Goal: Task Accomplishment & Management: Use online tool/utility

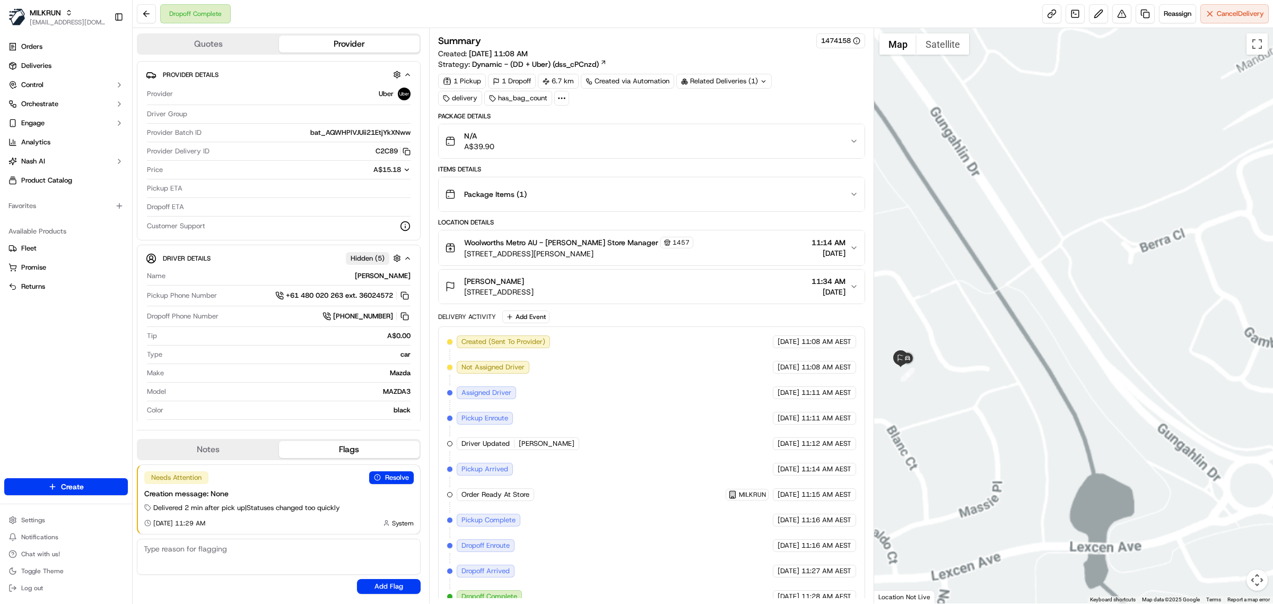
drag, startPoint x: 940, startPoint y: 377, endPoint x: 985, endPoint y: 383, distance: 46.1
click at [985, 383] on div at bounding box center [1074, 315] width 400 height 575
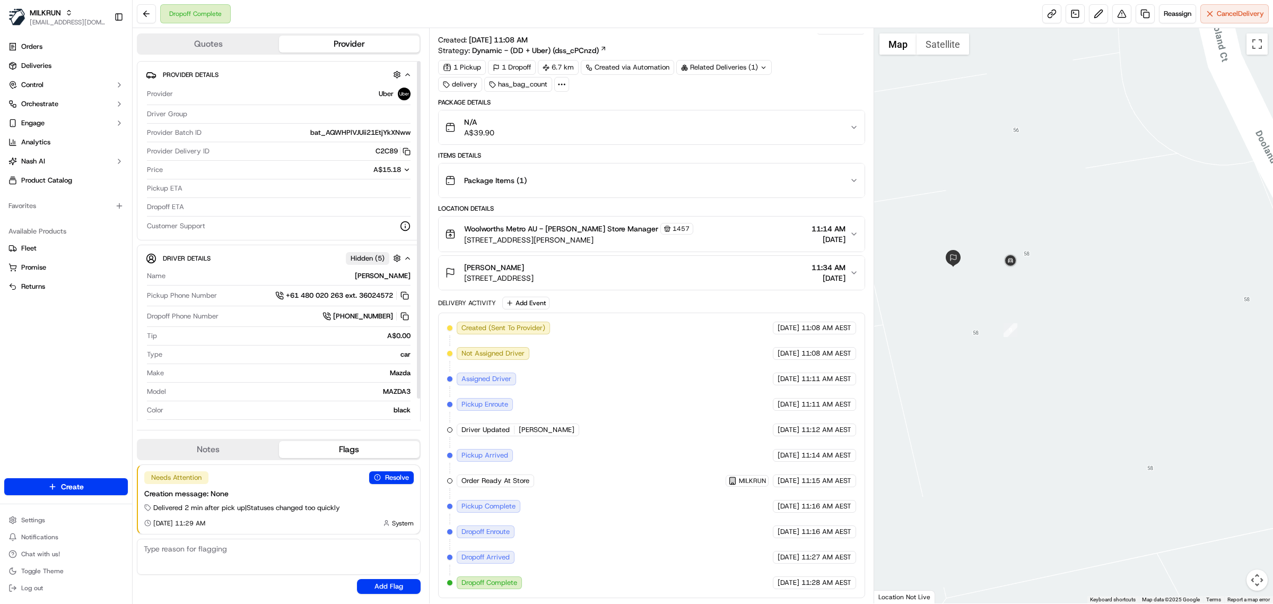
scroll to position [24, 0]
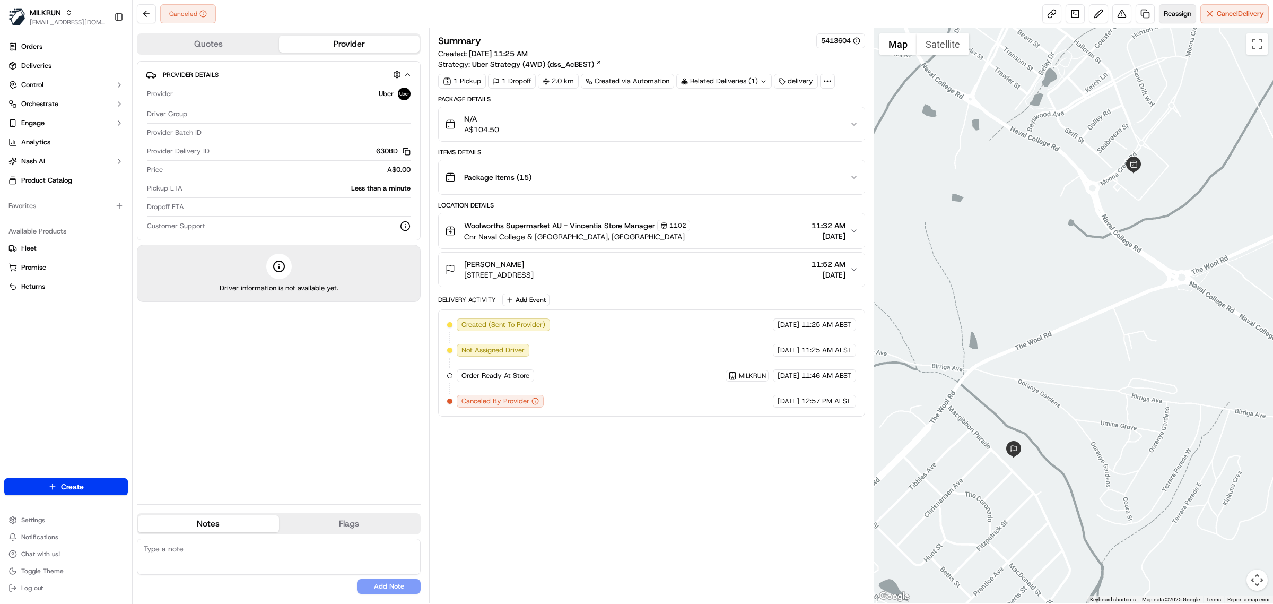
click at [1192, 20] on button "Reassign" at bounding box center [1177, 13] width 37 height 19
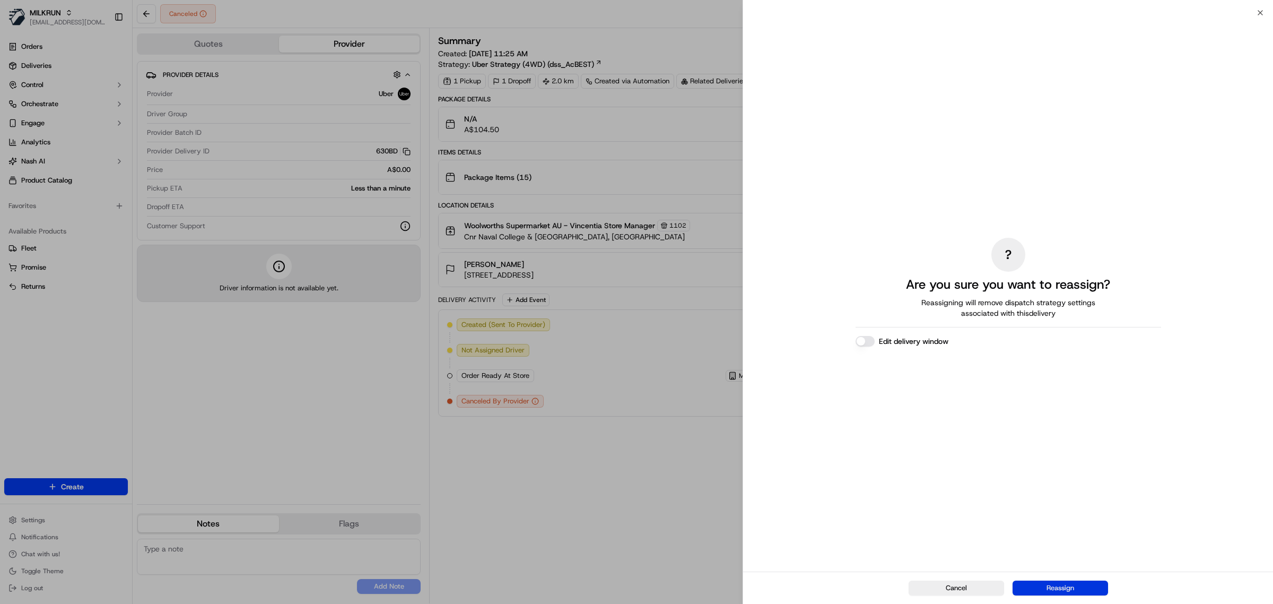
click at [1069, 585] on button "Reassign" at bounding box center [1061, 587] width 96 height 15
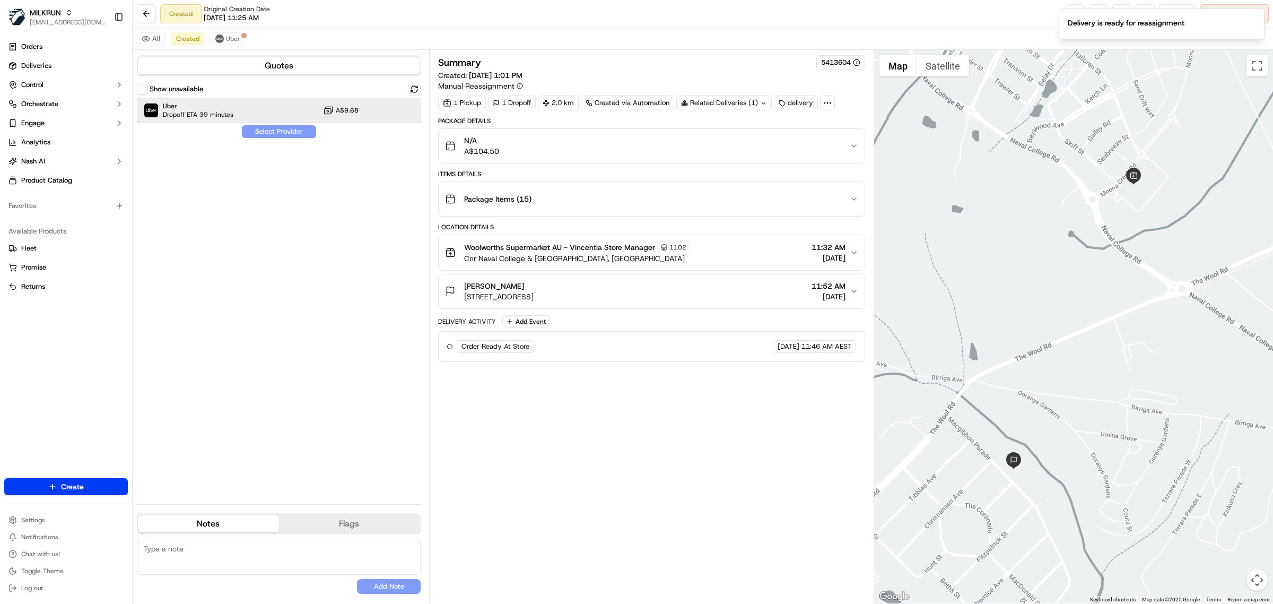
click at [179, 114] on span "Dropoff ETA 39 minutes" at bounding box center [198, 114] width 71 height 8
click at [248, 136] on button "Assign Provider" at bounding box center [278, 131] width 75 height 13
click at [249, 135] on div "Show unavailable Uber Dropoff ETA 39 minutes A$9.68 Assign Provider" at bounding box center [279, 289] width 284 height 413
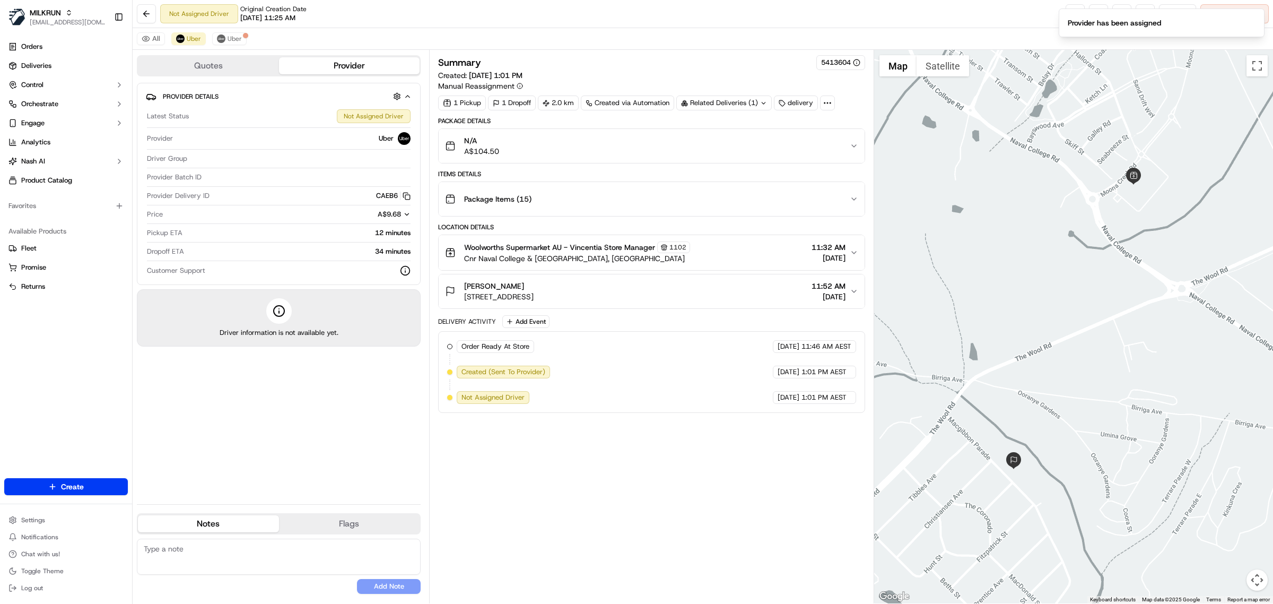
click at [230, 30] on div "All Uber Uber" at bounding box center [703, 39] width 1141 height 22
click at [201, 38] on button "Uber" at bounding box center [188, 38] width 34 height 13
drag, startPoint x: 171, startPoint y: 32, endPoint x: 162, endPoint y: 35, distance: 9.1
click at [170, 32] on div "All Uber Uber" at bounding box center [703, 39] width 1141 height 22
click at [161, 36] on button "All" at bounding box center [151, 38] width 28 height 13
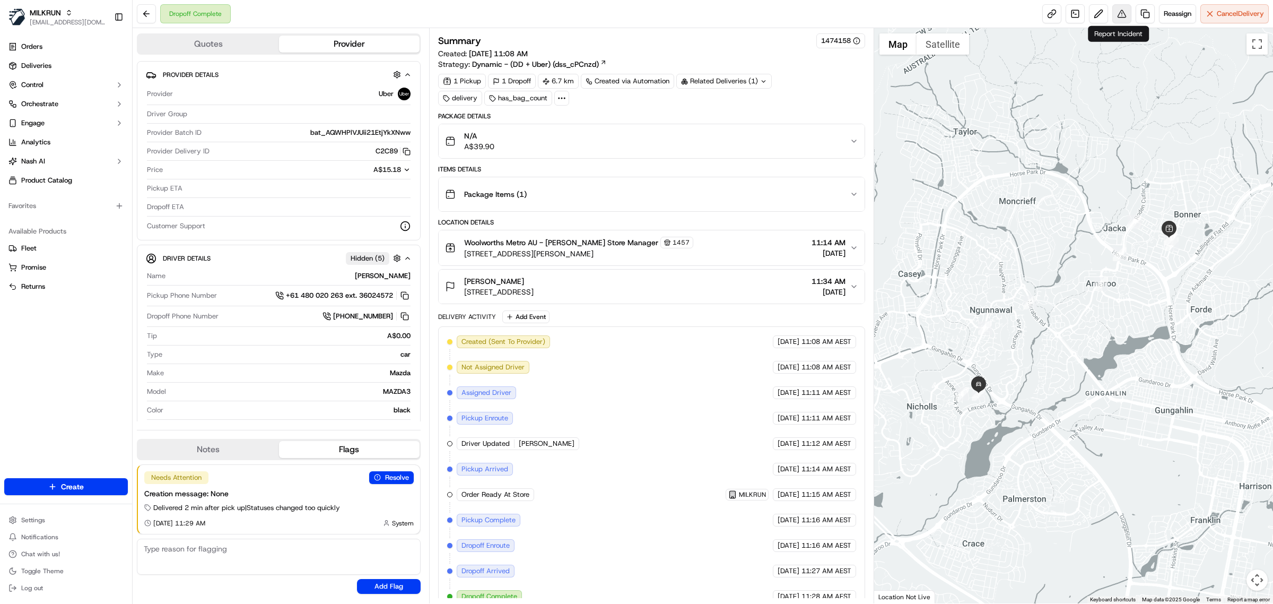
click at [1117, 15] on button at bounding box center [1122, 13] width 19 height 19
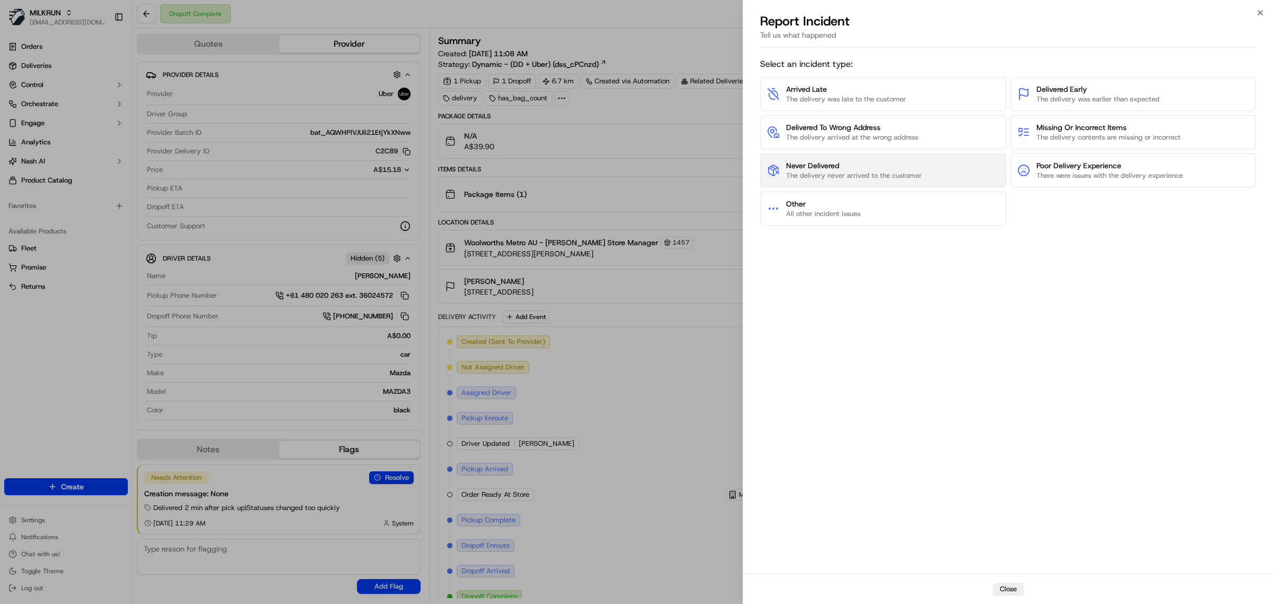
click at [938, 178] on button "Never Delivered The delivery never arrived to the customer" at bounding box center [883, 170] width 246 height 34
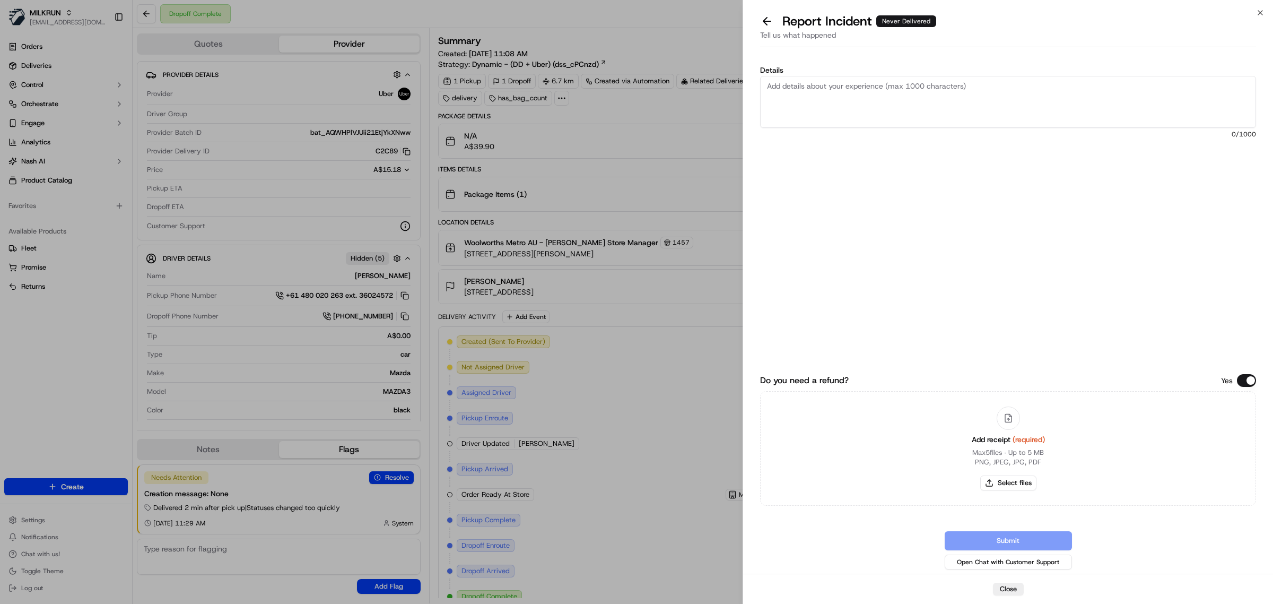
click at [933, 112] on textarea "Details" at bounding box center [1008, 102] width 496 height 52
click at [940, 88] on textarea "The customer is unable to locate the order." at bounding box center [1008, 102] width 496 height 52
type textarea "The customer is unable to locate the order."
click at [1030, 484] on button "Select files" at bounding box center [1009, 482] width 56 height 15
type input "C:\fakepath\Woolworths Mail - Your MILKRUN order invoice chloe.pdf"
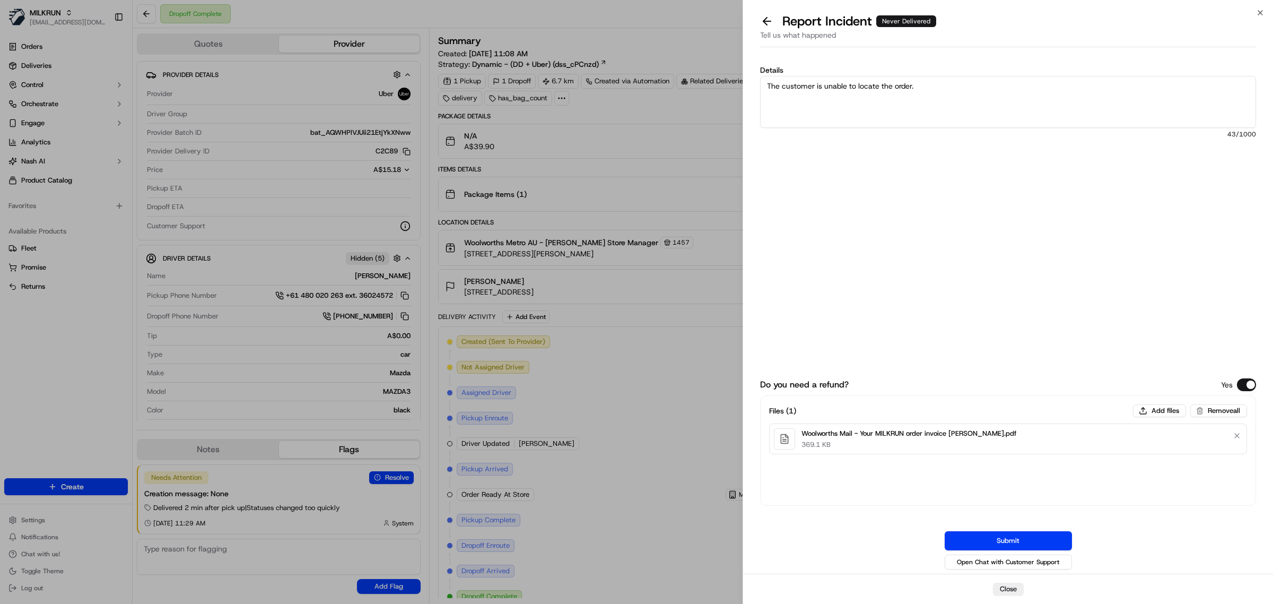
click at [987, 523] on div "Do you need a refund? Yes Files ( 1 ) Add files Remove all Woolworths Mail - Yo…" at bounding box center [1008, 425] width 496 height 292
click at [990, 536] on button "Submit" at bounding box center [1008, 540] width 127 height 19
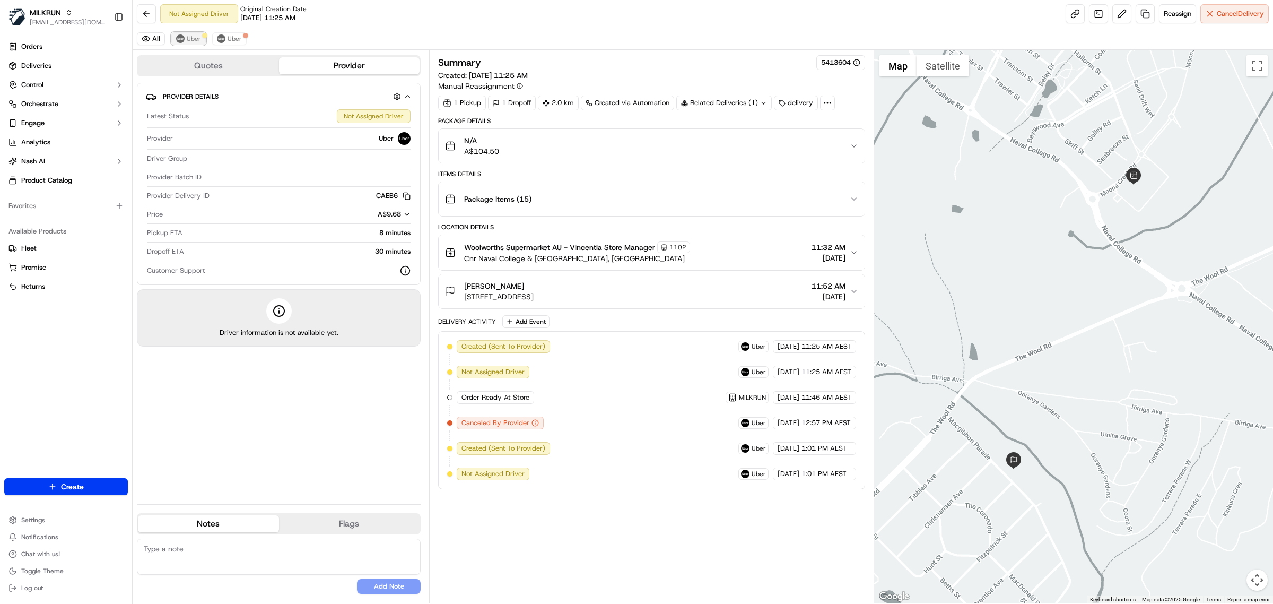
click at [184, 35] on button "Uber" at bounding box center [188, 38] width 34 height 13
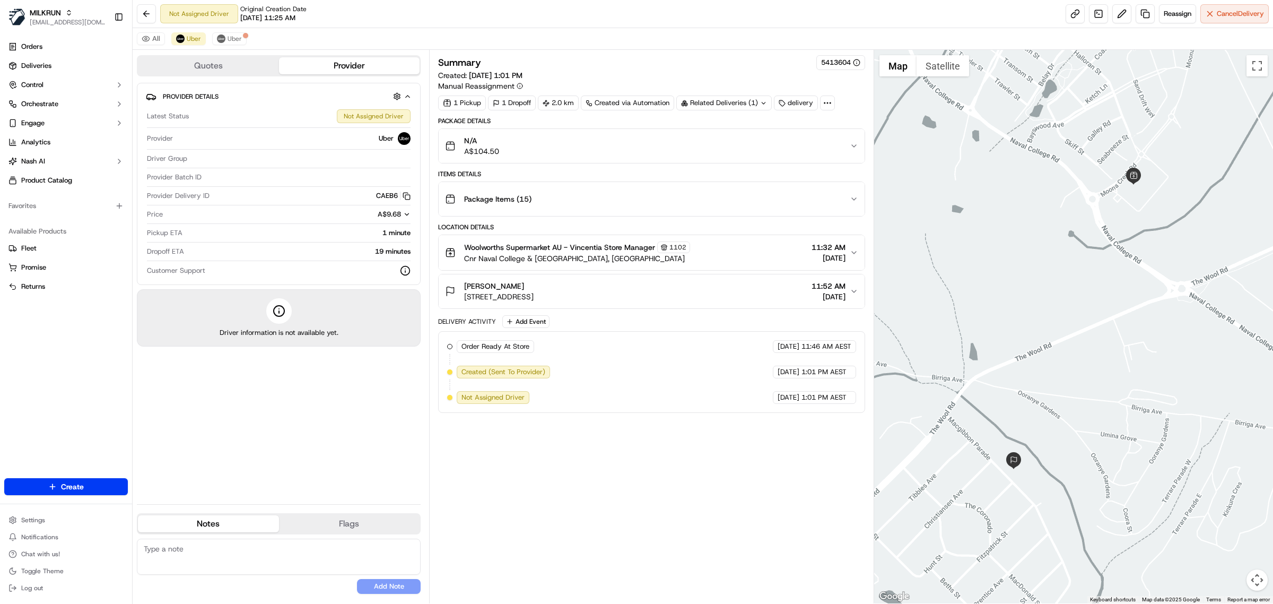
click at [146, 28] on div "All Uber Uber" at bounding box center [703, 39] width 1141 height 22
click at [150, 30] on div "All Uber Uber" at bounding box center [703, 39] width 1141 height 22
click at [152, 33] on button "All" at bounding box center [151, 38] width 28 height 13
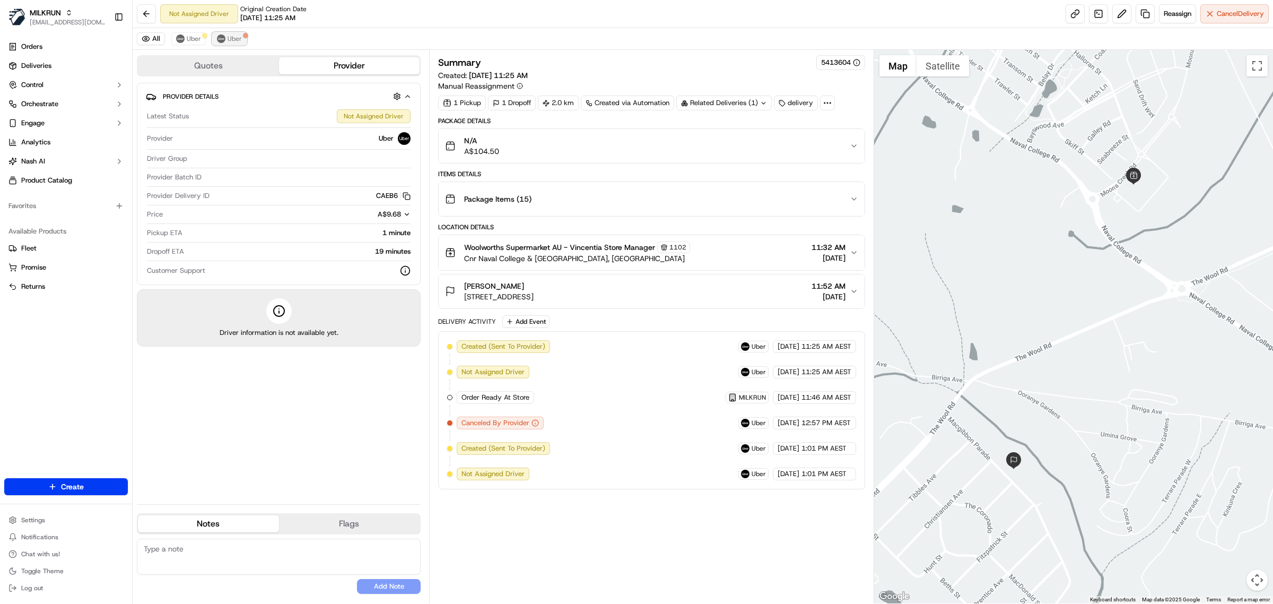
click at [223, 41] on img at bounding box center [221, 38] width 8 height 8
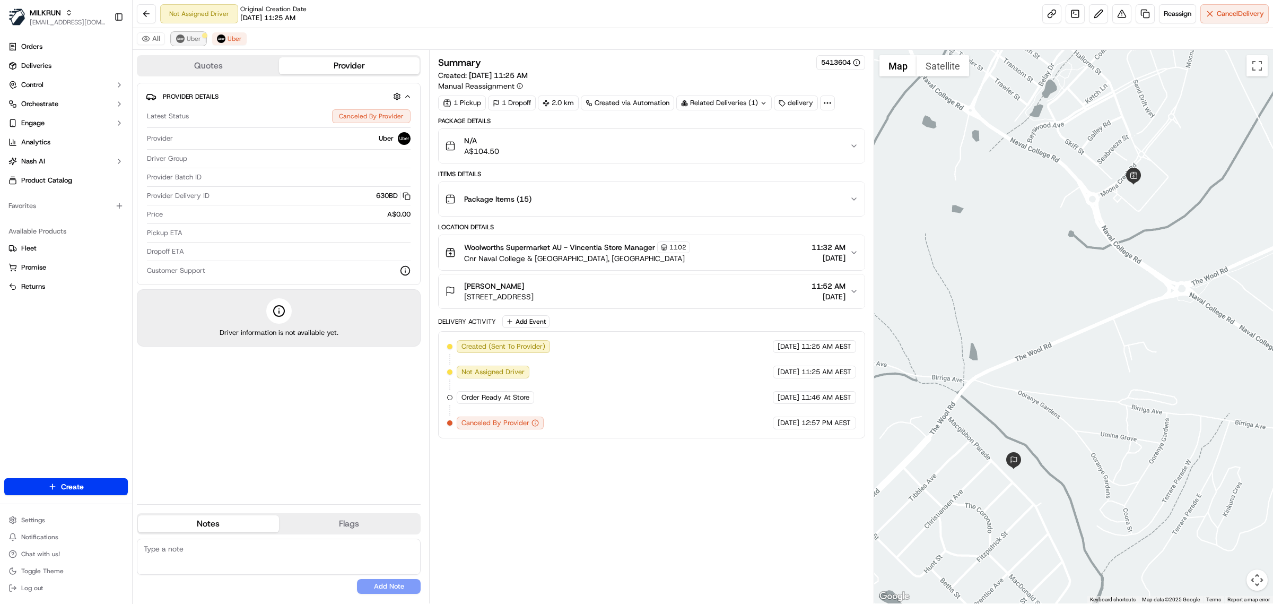
click at [196, 41] on span "Uber" at bounding box center [194, 38] width 14 height 8
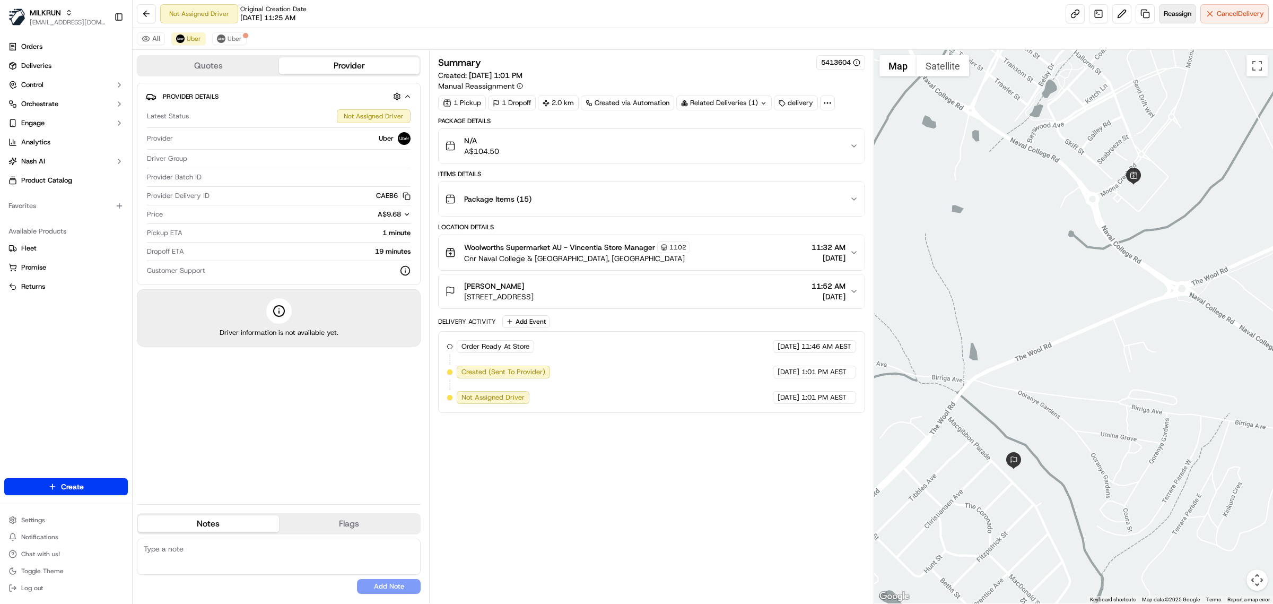
click at [1168, 19] on span "Reassign" at bounding box center [1178, 14] width 28 height 10
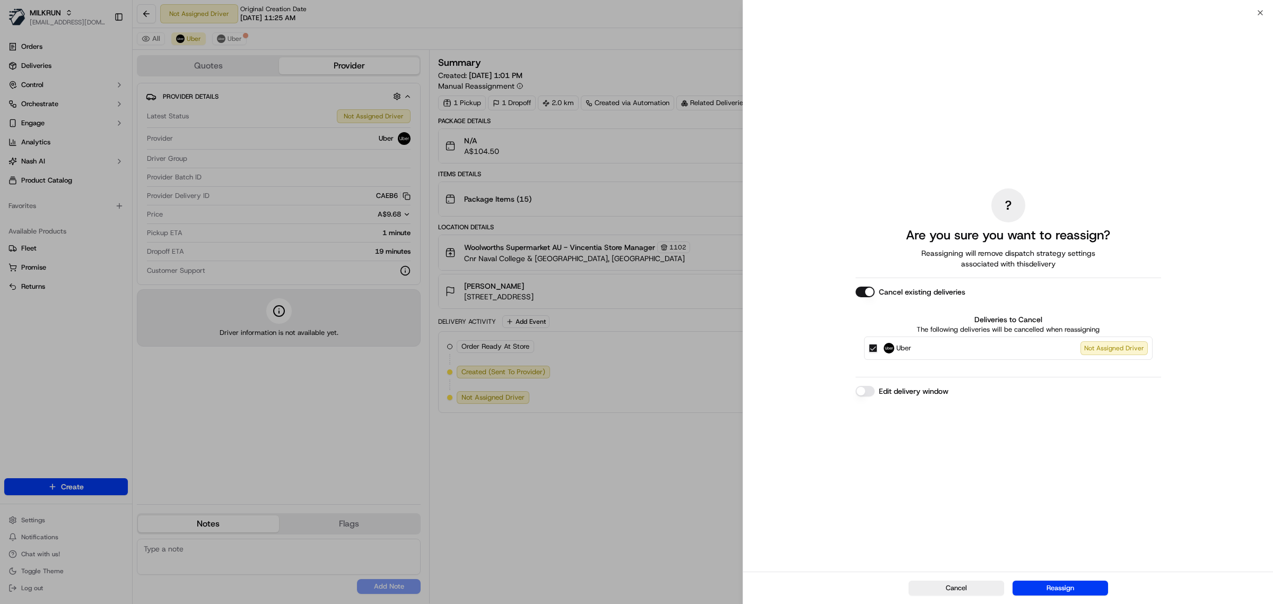
click at [872, 393] on button "Edit delivery window" at bounding box center [865, 391] width 19 height 11
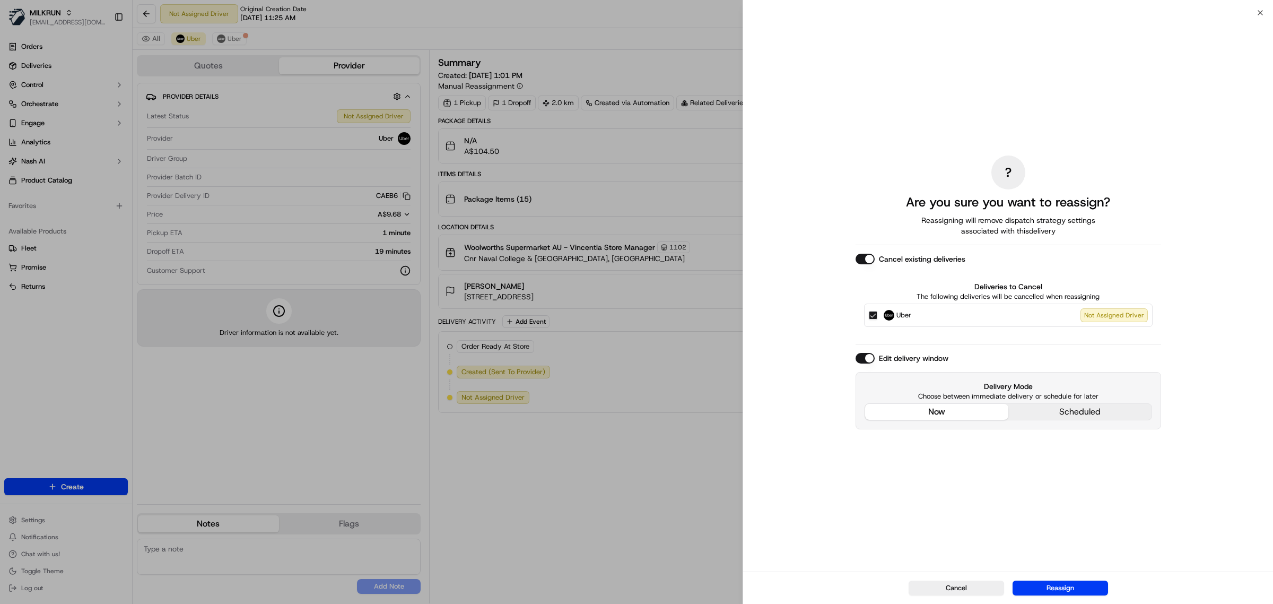
click at [958, 334] on div "? Are you sure you want to reassign? Reassigning will remove dispatch strategy …" at bounding box center [1009, 292] width 306 height 554
click at [1043, 576] on div "Cancel Reassign" at bounding box center [1008, 587] width 530 height 32
click at [1049, 585] on button "Reassign" at bounding box center [1061, 587] width 96 height 15
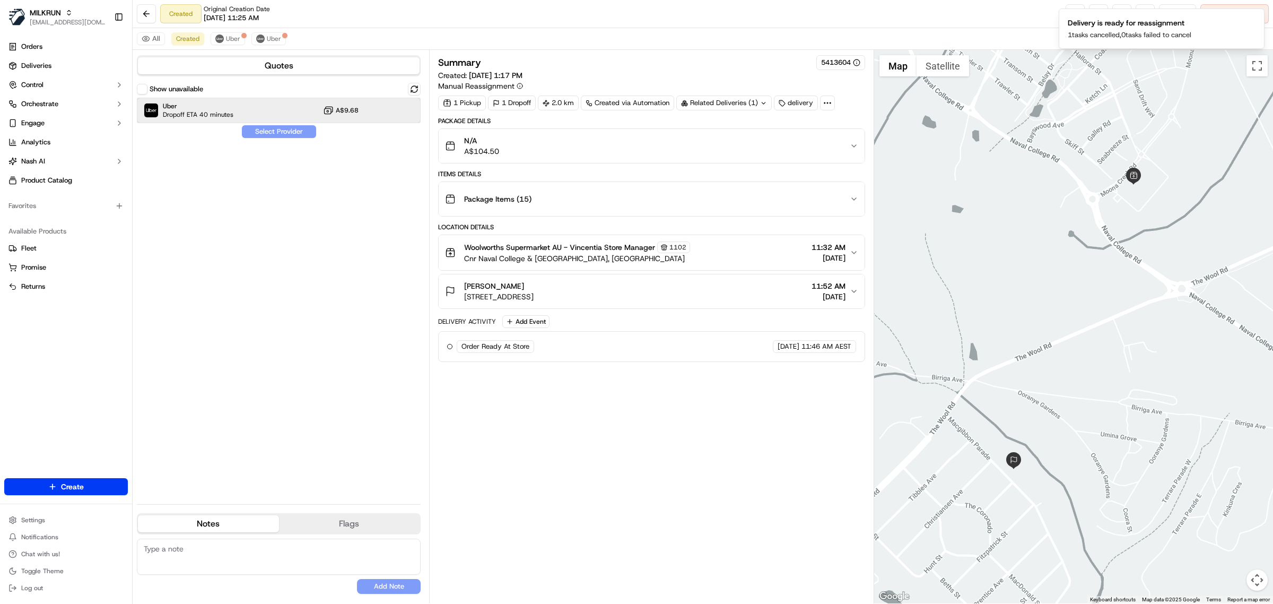
click at [242, 110] on div "Uber Dropoff ETA 40 minutes A$9.68" at bounding box center [279, 110] width 284 height 25
click at [263, 130] on button "Assign Provider" at bounding box center [278, 131] width 75 height 13
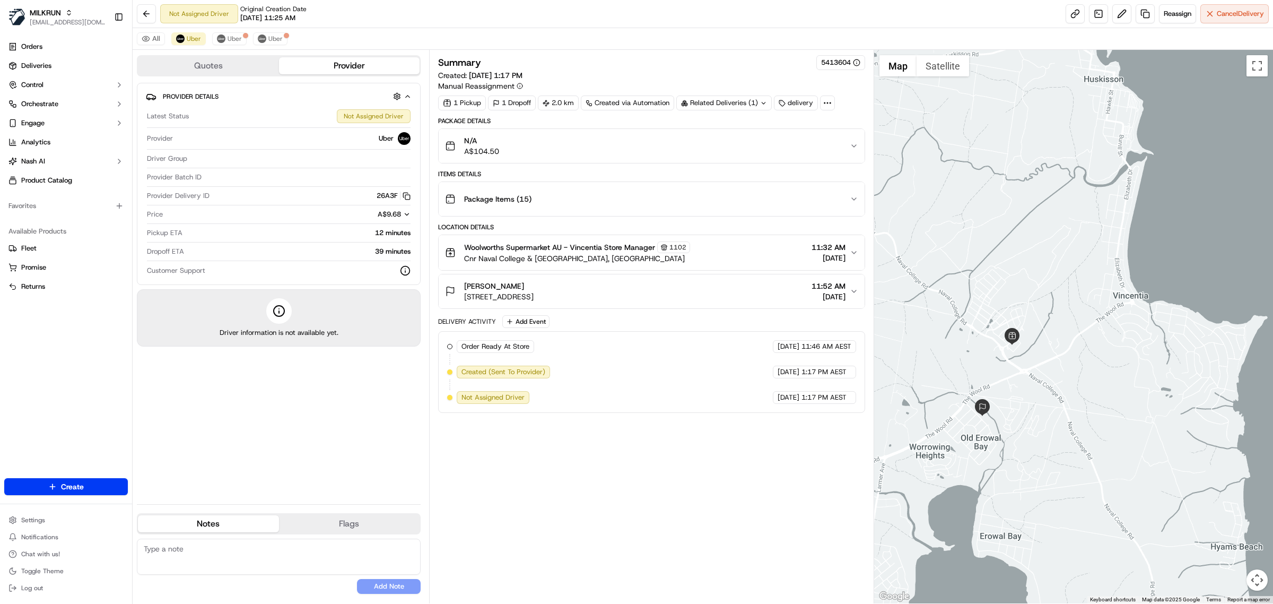
drag, startPoint x: 1224, startPoint y: 303, endPoint x: 1078, endPoint y: 375, distance: 162.1
click at [1078, 375] on div at bounding box center [1074, 326] width 400 height 553
click at [185, 40] on button "Uber" at bounding box center [188, 38] width 34 height 13
click at [237, 38] on span "Uber" at bounding box center [235, 38] width 14 height 8
click at [270, 39] on span "Uber" at bounding box center [275, 38] width 14 height 8
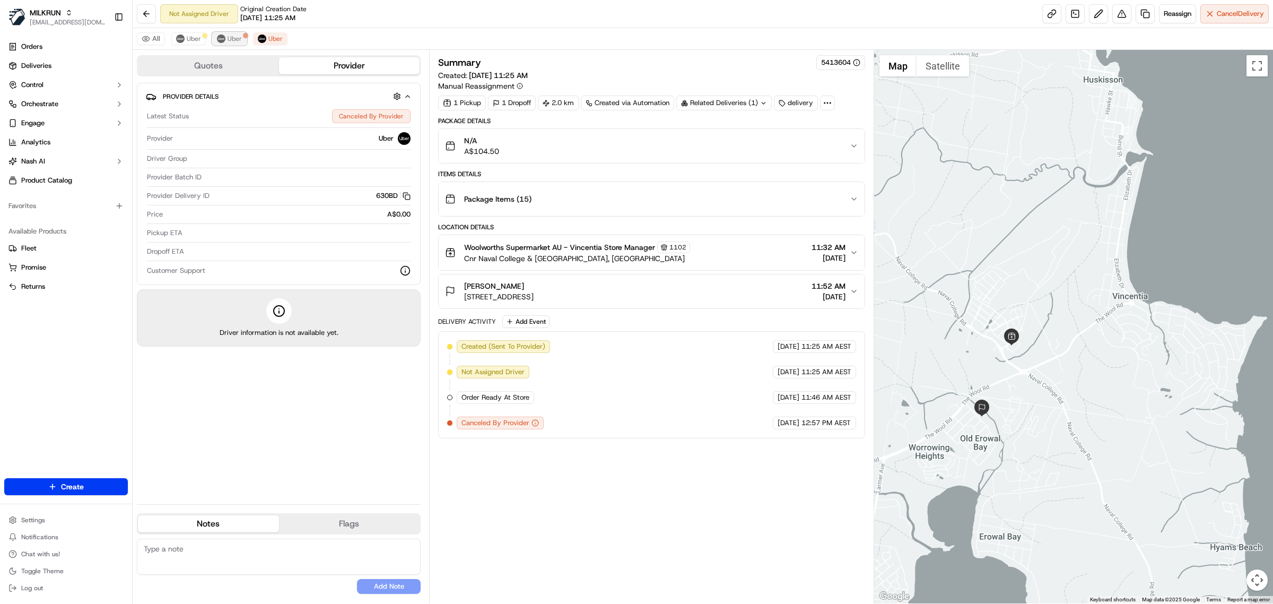
click at [230, 42] on span "Uber" at bounding box center [235, 38] width 14 height 8
click at [187, 41] on span "Uber" at bounding box center [194, 38] width 14 height 8
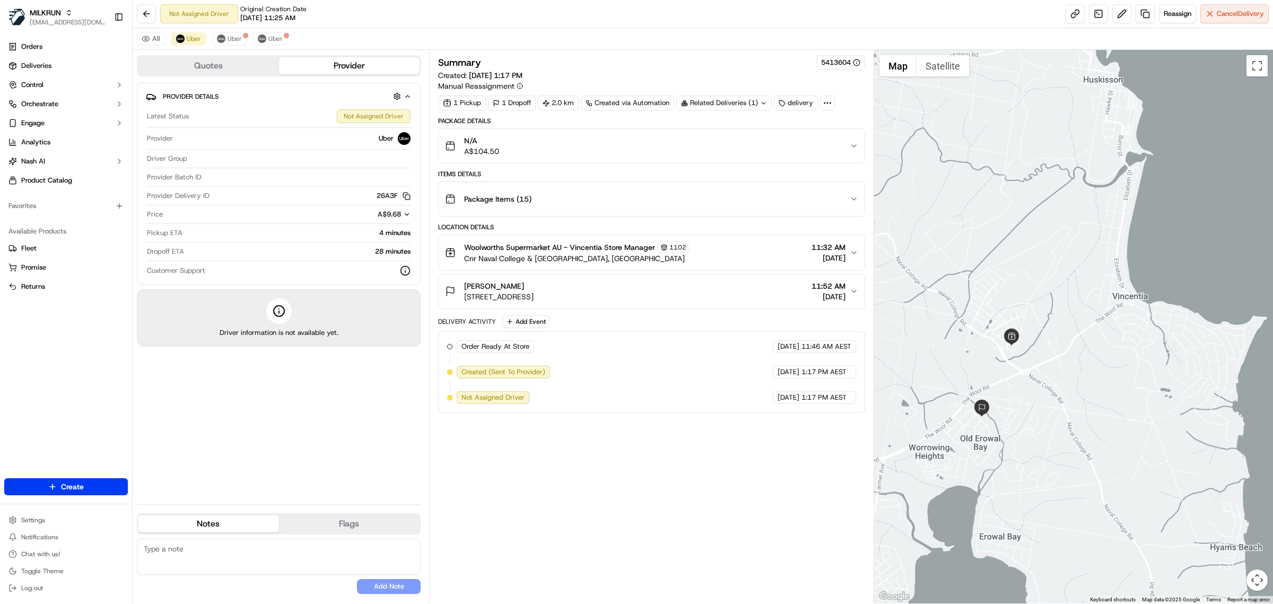
drag, startPoint x: 729, startPoint y: 467, endPoint x: 715, endPoint y: 456, distance: 17.4
click at [727, 467] on div "Summary 5413604 Created: 16/09/2025 1:17 PM Manual Reassignment 1 Pickup 1 Drop…" at bounding box center [651, 326] width 427 height 543
click at [699, 248] on div "Woolworths Supermarket AU - Vincentia Store Manager 1102 Cnr Naval College & Th…" at bounding box center [647, 252] width 405 height 22
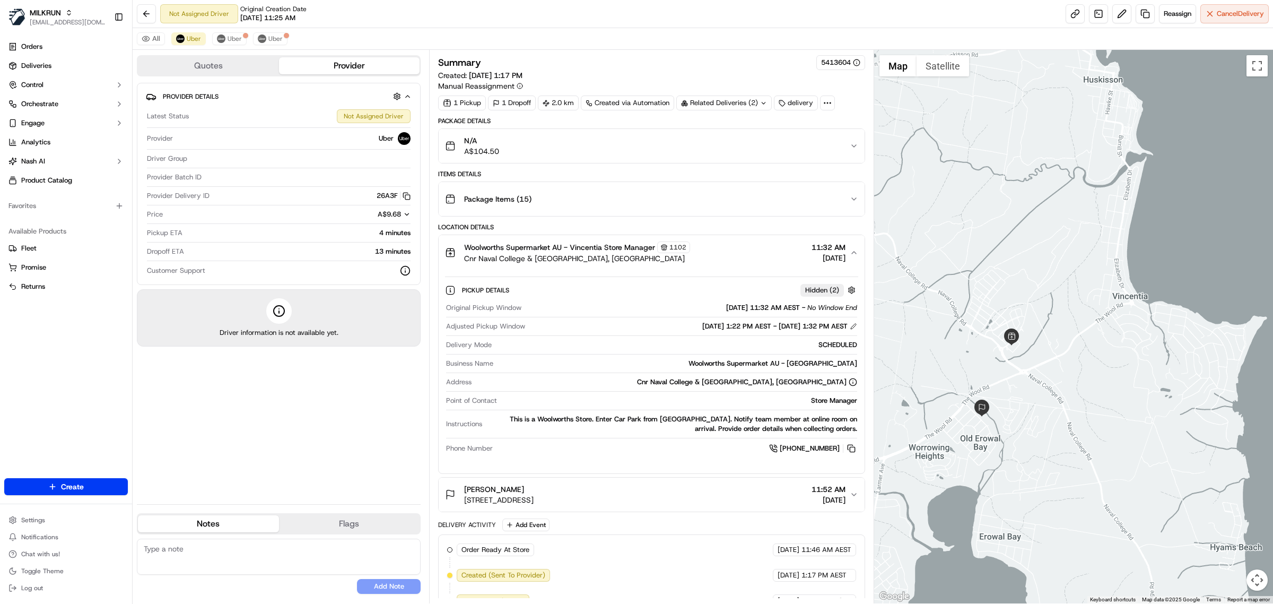
click at [847, 365] on div "Woolworths Supermarket AU - Vincentia" at bounding box center [678, 364] width 360 height 10
copy div "Vincentia"
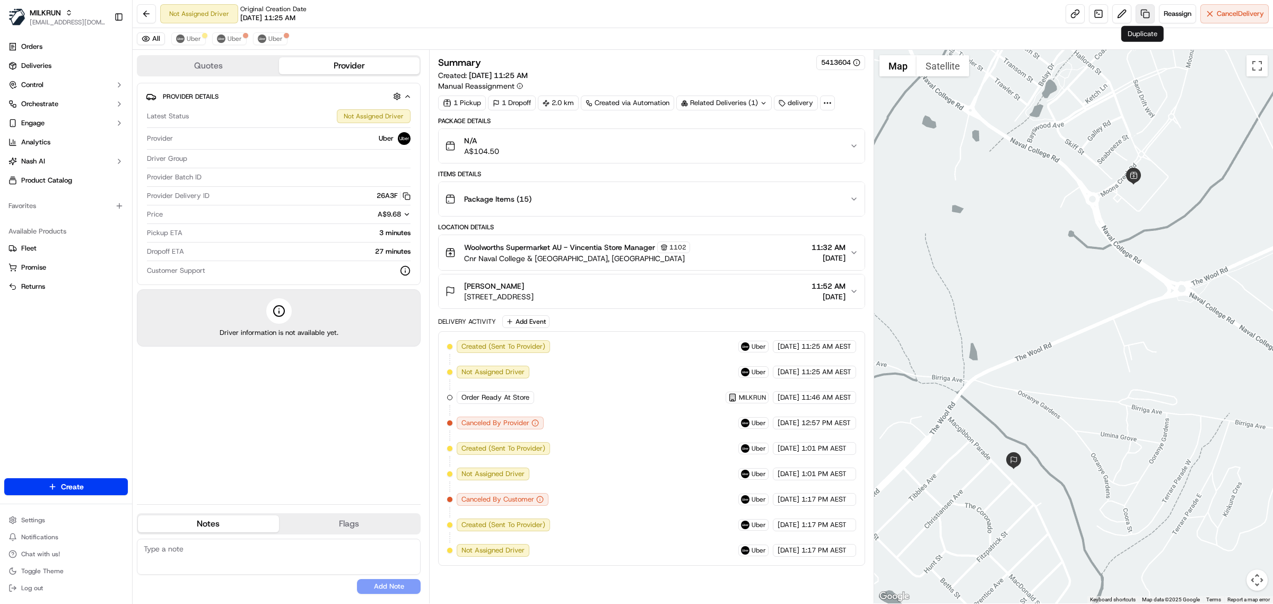
click at [1145, 14] on link at bounding box center [1145, 13] width 19 height 19
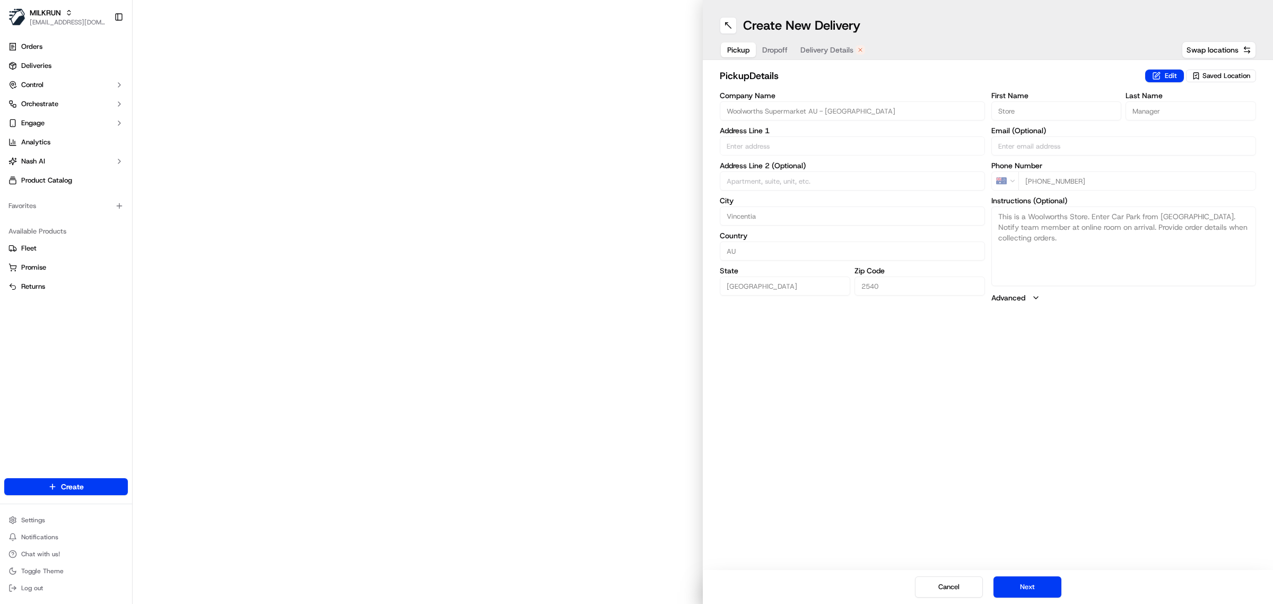
type input "Cnr Naval College & The Wool Rd"
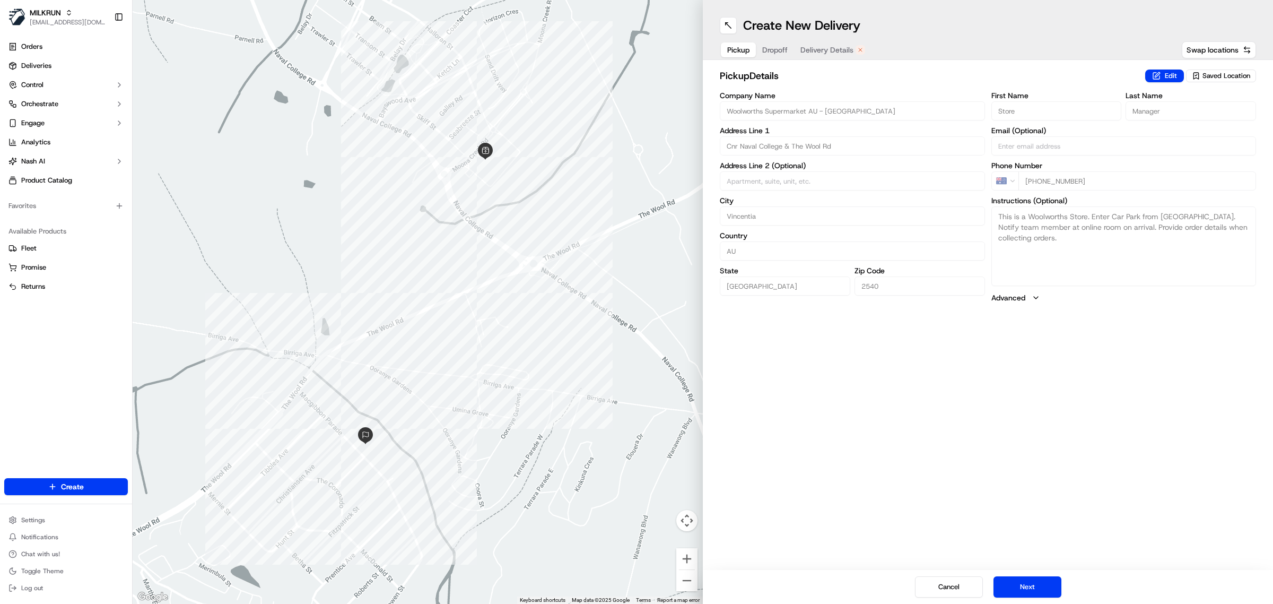
click at [836, 48] on span "Delivery Details" at bounding box center [827, 50] width 53 height 11
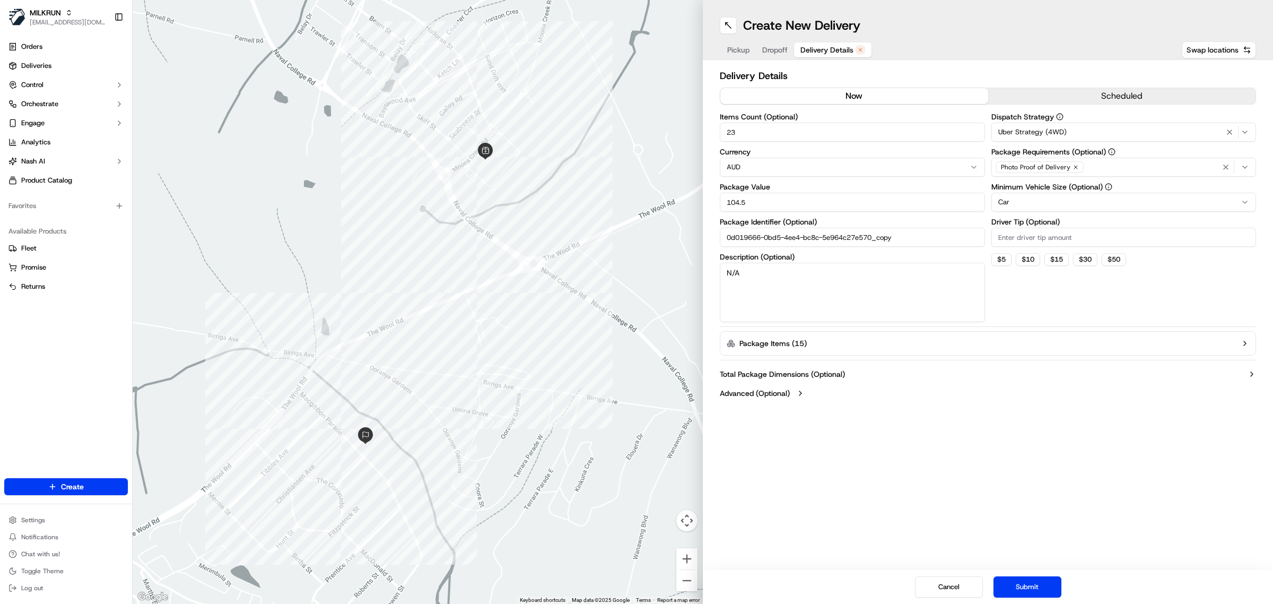
click at [834, 100] on button "now" at bounding box center [855, 96] width 268 height 16
click at [1041, 582] on button "Submit" at bounding box center [1028, 586] width 68 height 21
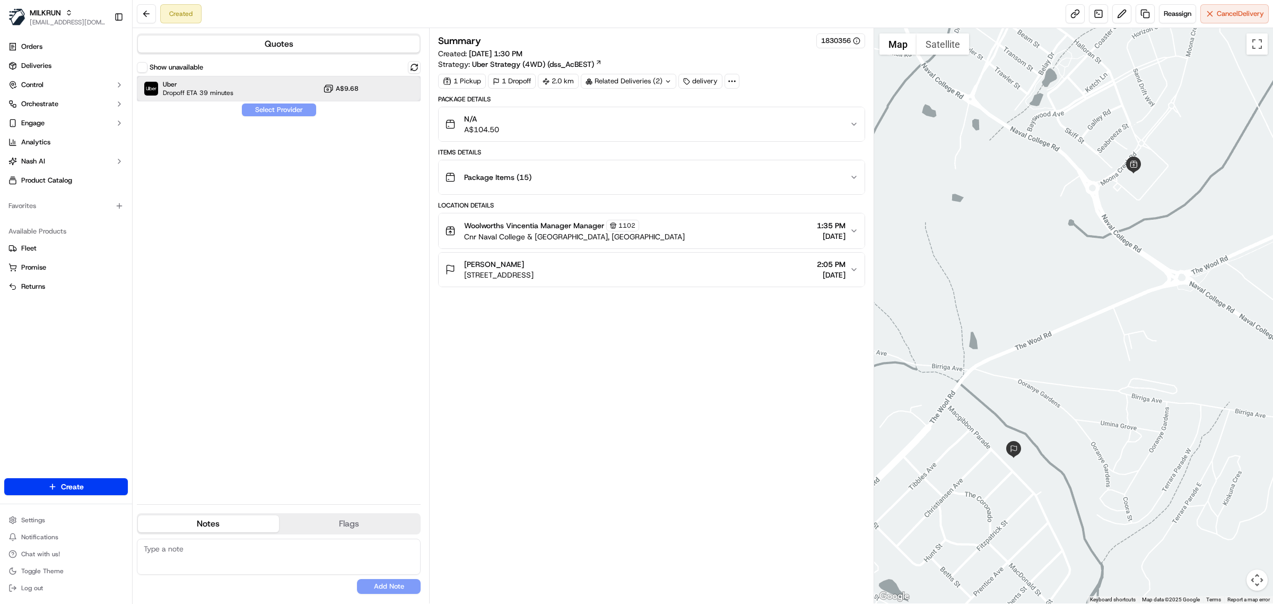
click at [270, 85] on div "Uber Dropoff ETA 39 minutes A$9.68" at bounding box center [279, 88] width 284 height 25
click at [276, 112] on button "Assign Provider" at bounding box center [278, 109] width 75 height 13
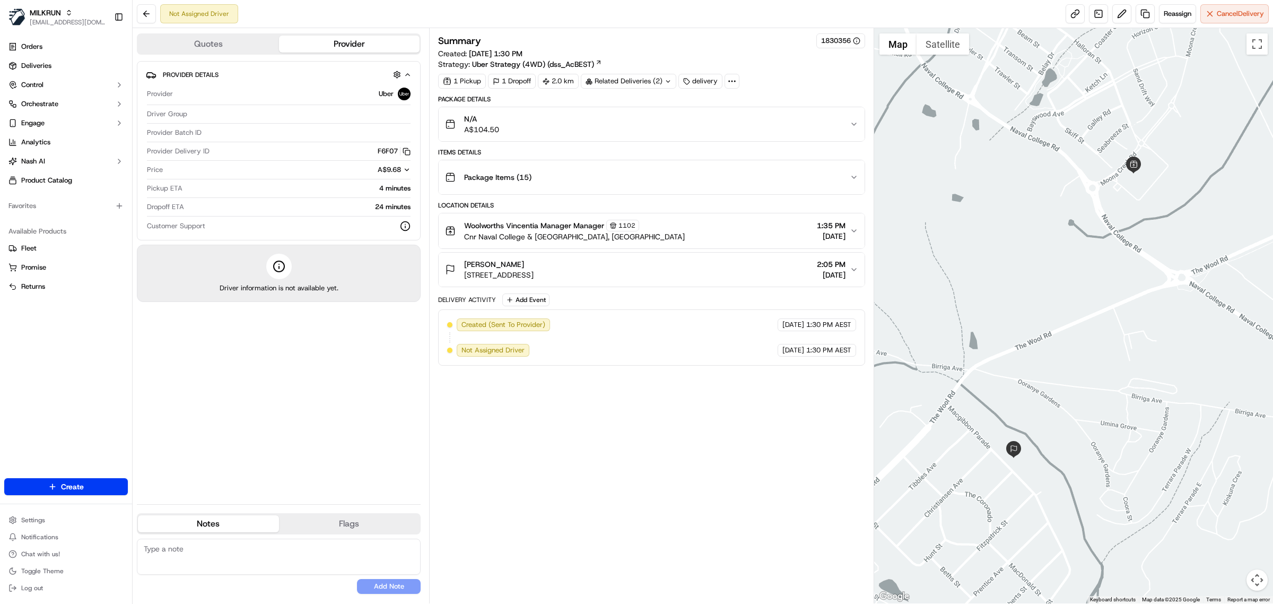
click at [584, 224] on span "Woolworths Vincentia Manager Manager" at bounding box center [534, 225] width 140 height 11
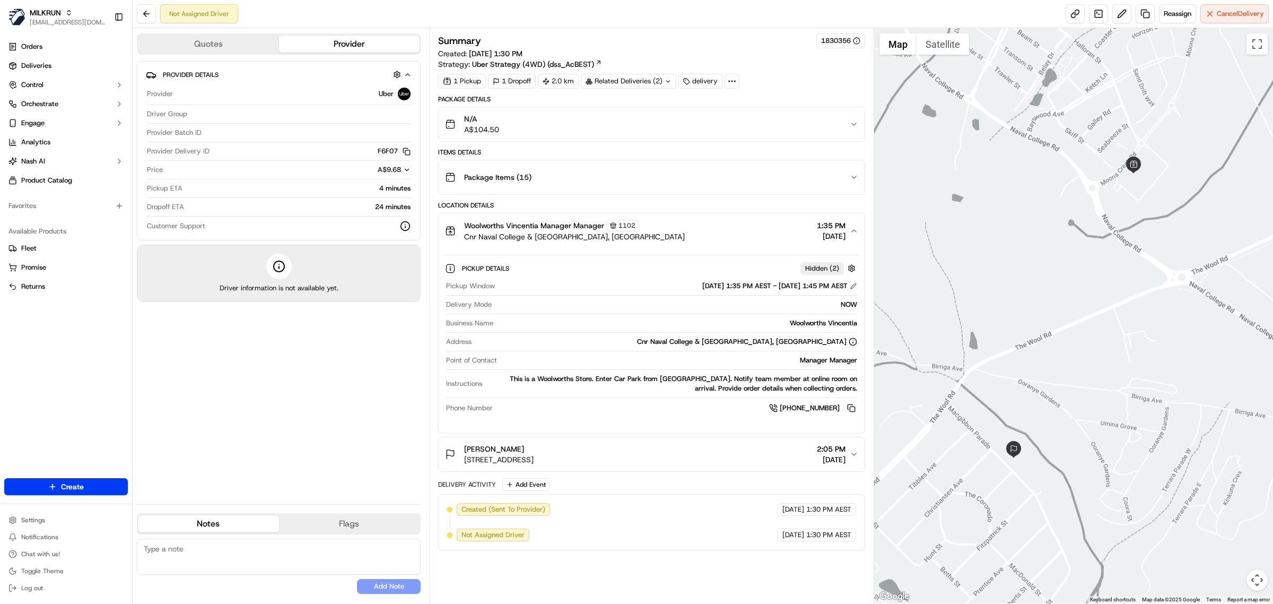
click at [829, 325] on div "Woolworths Vincentia" at bounding box center [678, 323] width 360 height 10
copy div "Woolworths Vincentia"
click at [56, 71] on link "Deliveries" at bounding box center [66, 65] width 124 height 17
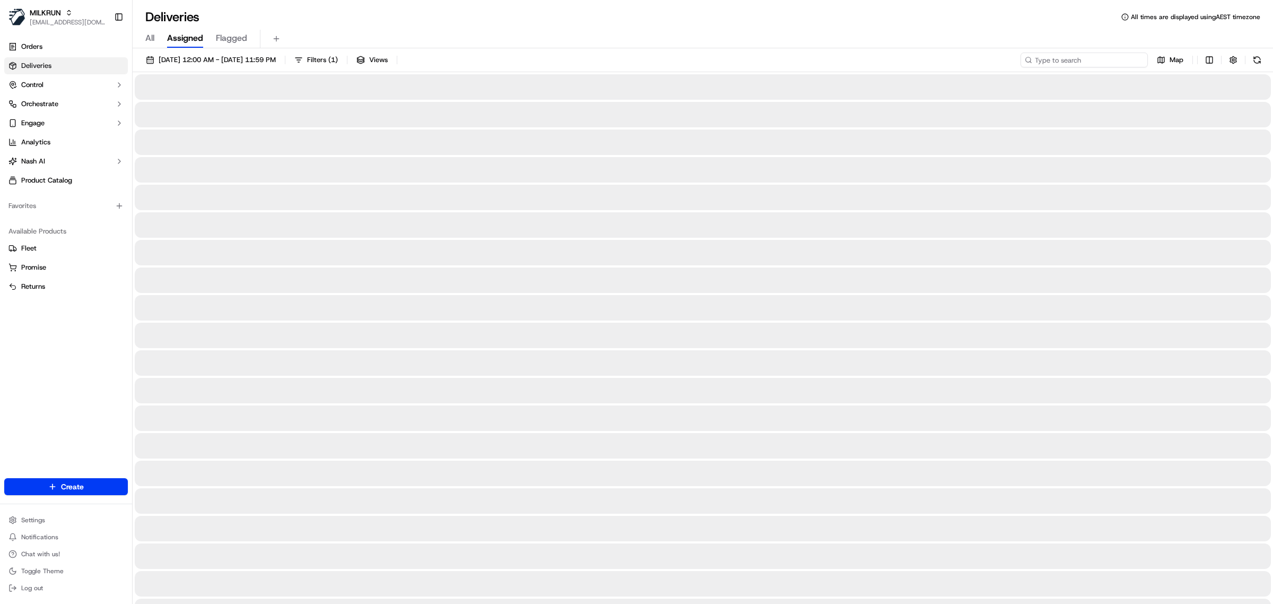
click at [1078, 63] on input at bounding box center [1084, 60] width 127 height 15
paste input "Woolworths Vincentia"
type input "Woolworths Vincentia"
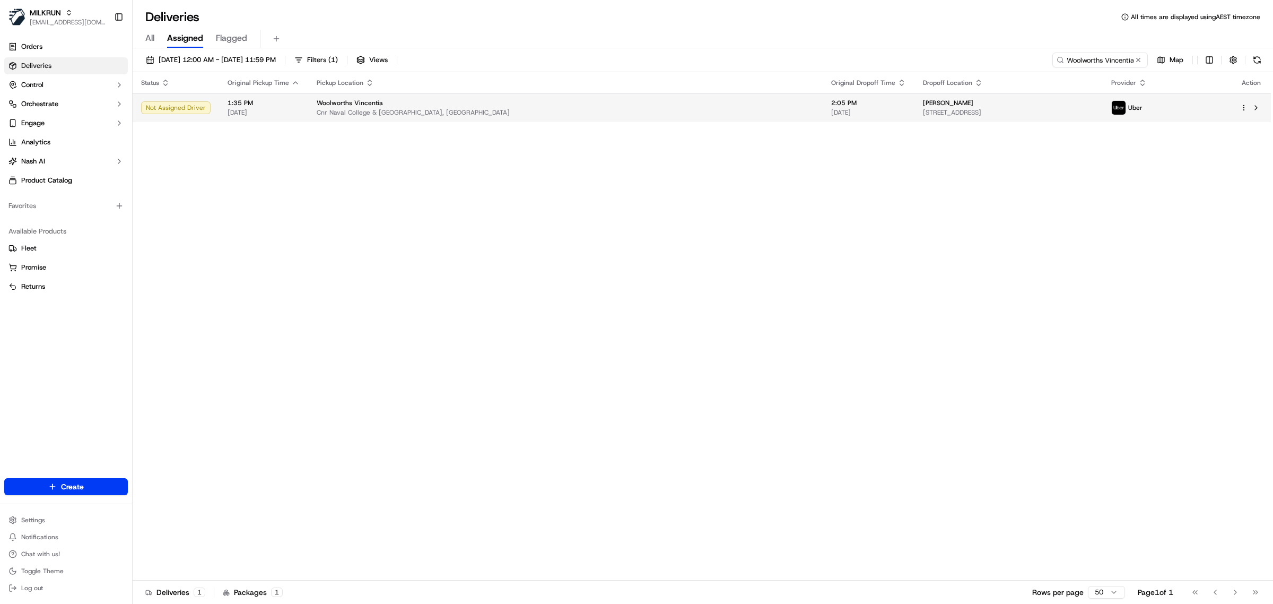
click at [383, 115] on span "Cnr Naval College & The Wool Rd, Vincentia, NSW 2540, AU" at bounding box center [566, 112] width 498 height 8
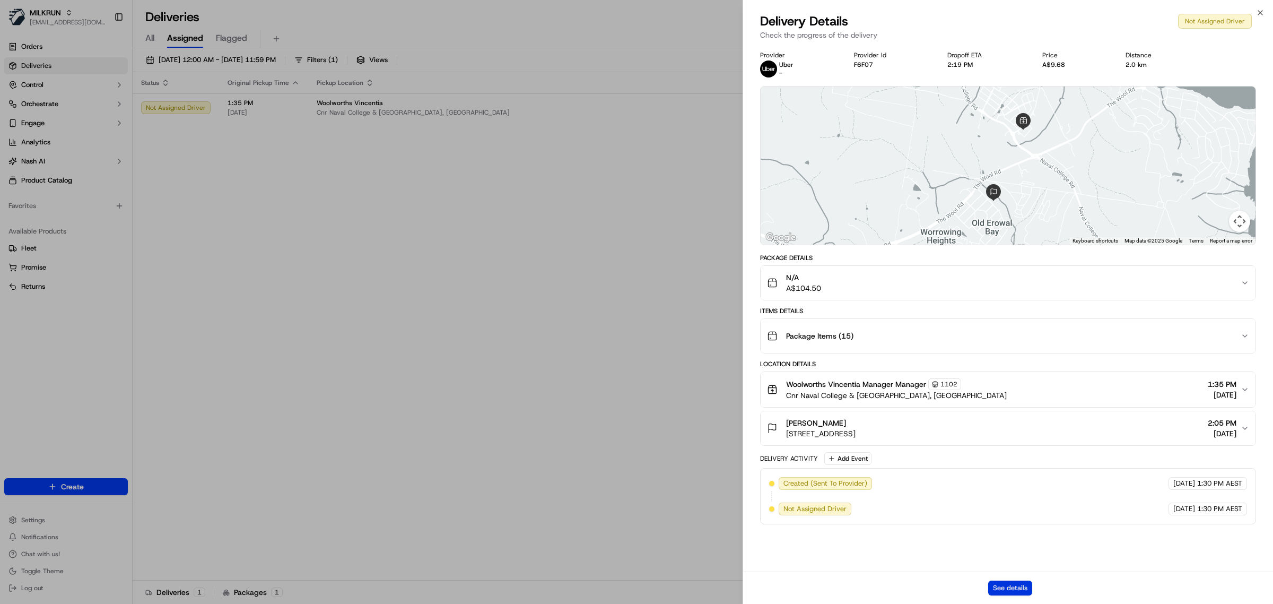
click at [993, 588] on button "See details" at bounding box center [1011, 587] width 44 height 15
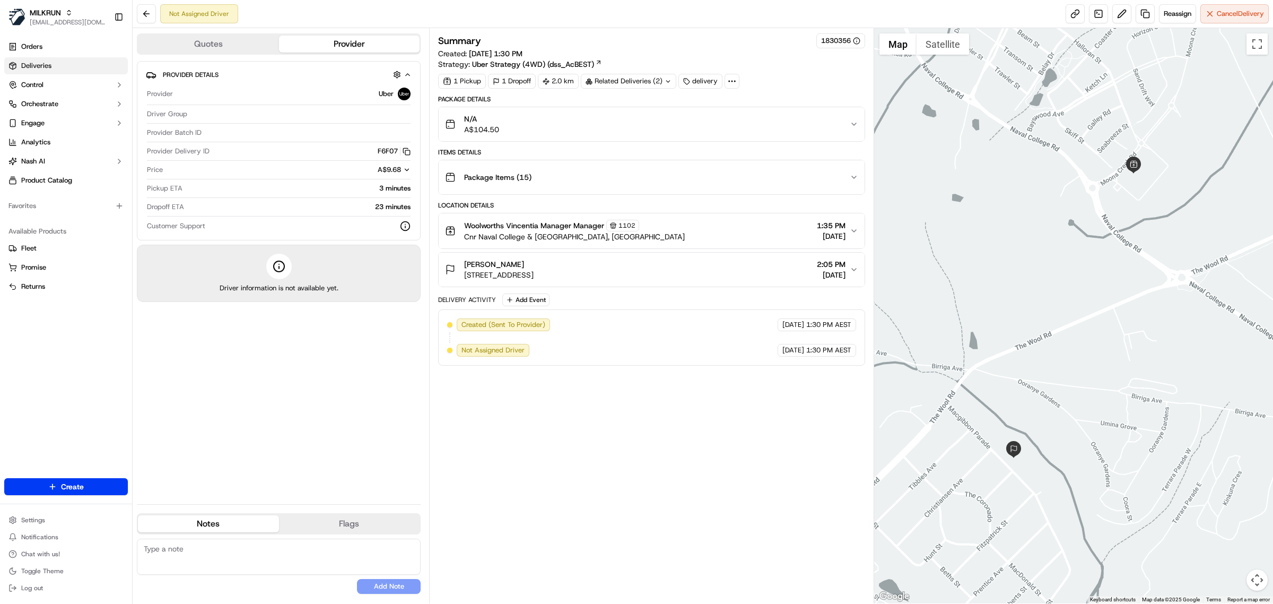
click at [37, 74] on ul "Orders Deliveries Control Orchestrate Engage Analytics [PERSON_NAME] Product Ca…" at bounding box center [66, 113] width 124 height 151
click at [41, 73] on link "Deliveries" at bounding box center [66, 65] width 124 height 17
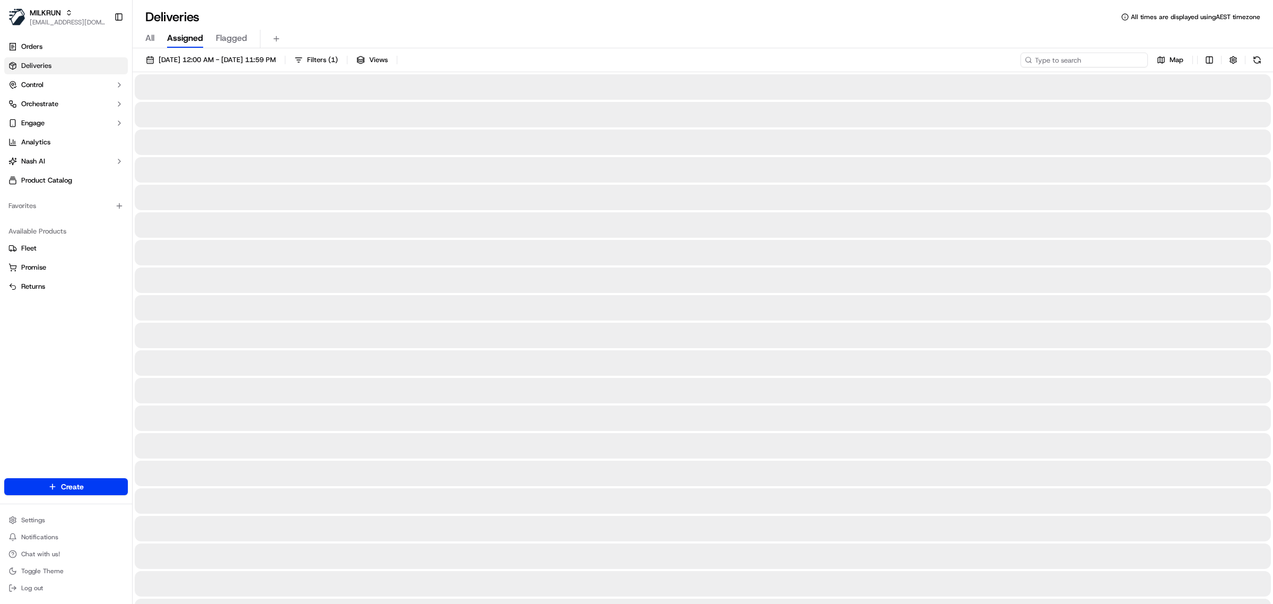
click at [1091, 60] on input at bounding box center [1084, 60] width 127 height 15
paste input "Vincentia"
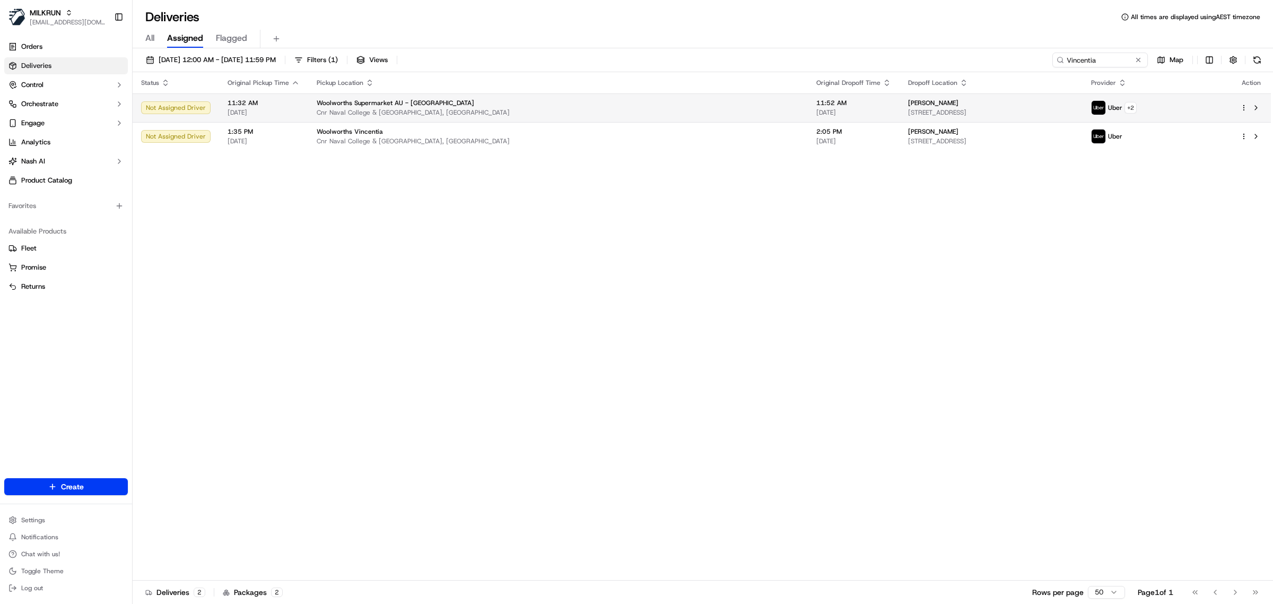
click at [1242, 105] on html "MILKRUN [EMAIL_ADDRESS][DOMAIN_NAME] Toggle Sidebar Orders Deliveries Control O…" at bounding box center [636, 302] width 1273 height 604
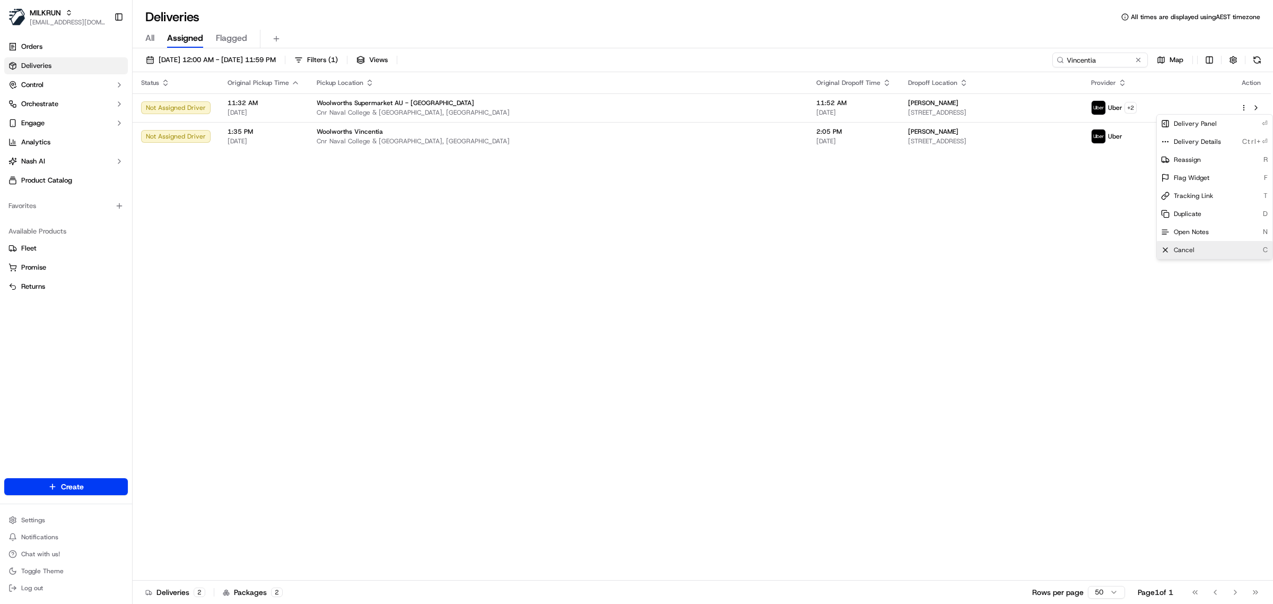
click at [1189, 241] on div "Cancel C" at bounding box center [1215, 250] width 116 height 18
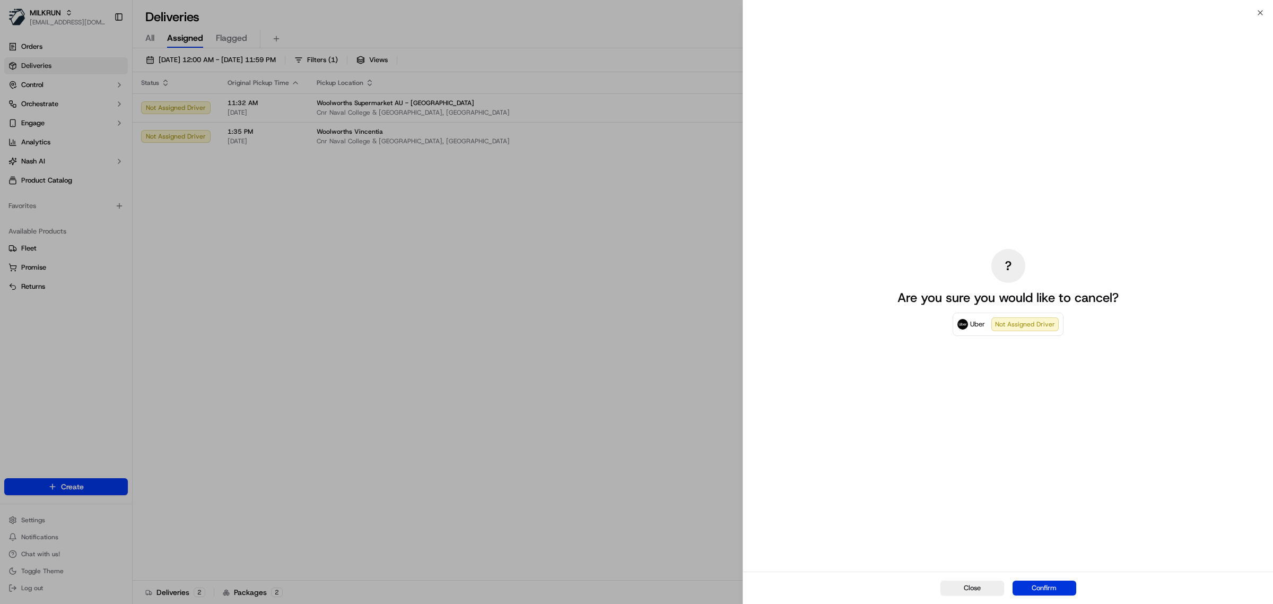
click at [1048, 583] on button "Confirm" at bounding box center [1045, 587] width 64 height 15
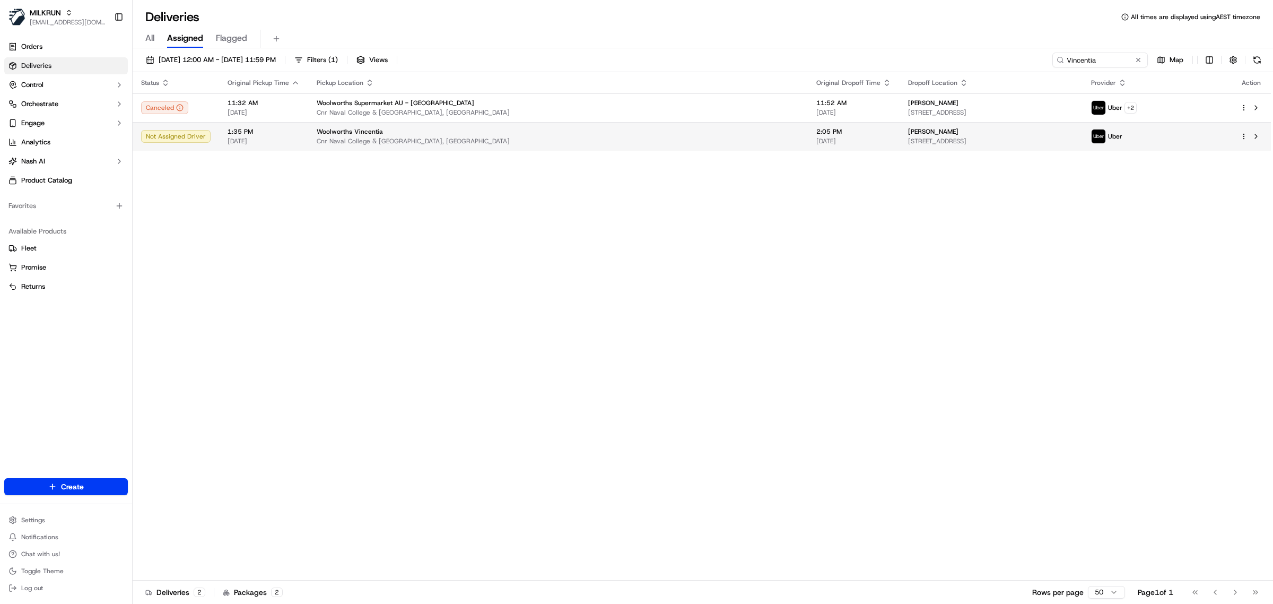
click at [1246, 136] on html "MILKRUN [EMAIL_ADDRESS][DOMAIN_NAME] Toggle Sidebar Orders Deliveries Control O…" at bounding box center [636, 302] width 1273 height 604
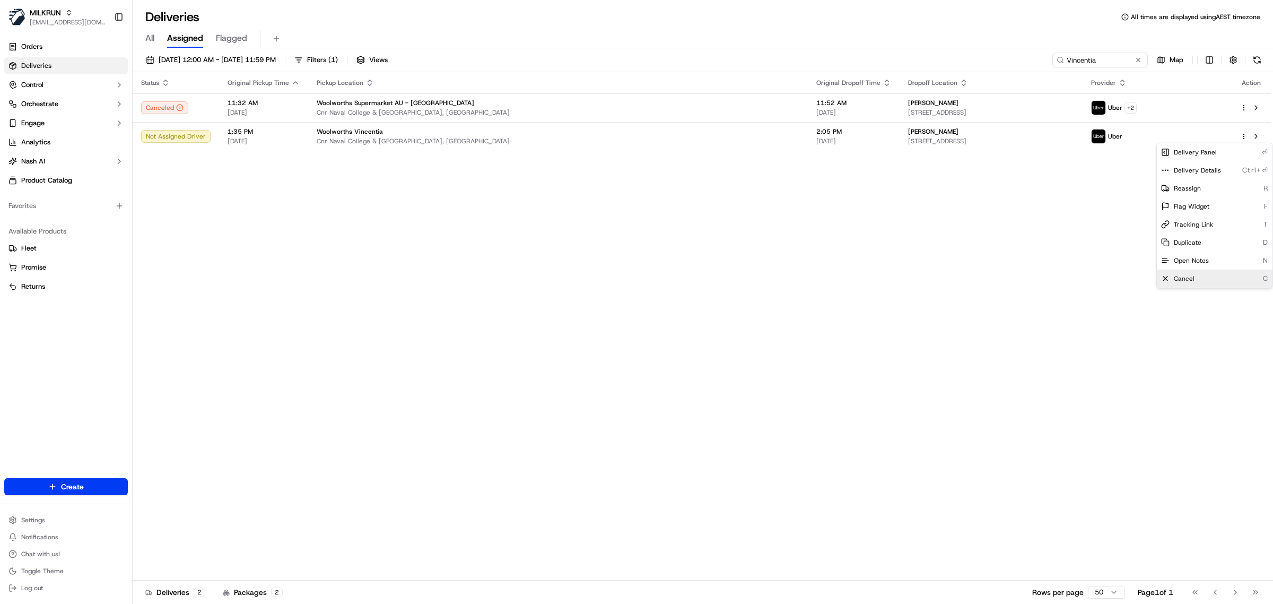
click at [1195, 282] on div "Cancel C" at bounding box center [1215, 279] width 116 height 18
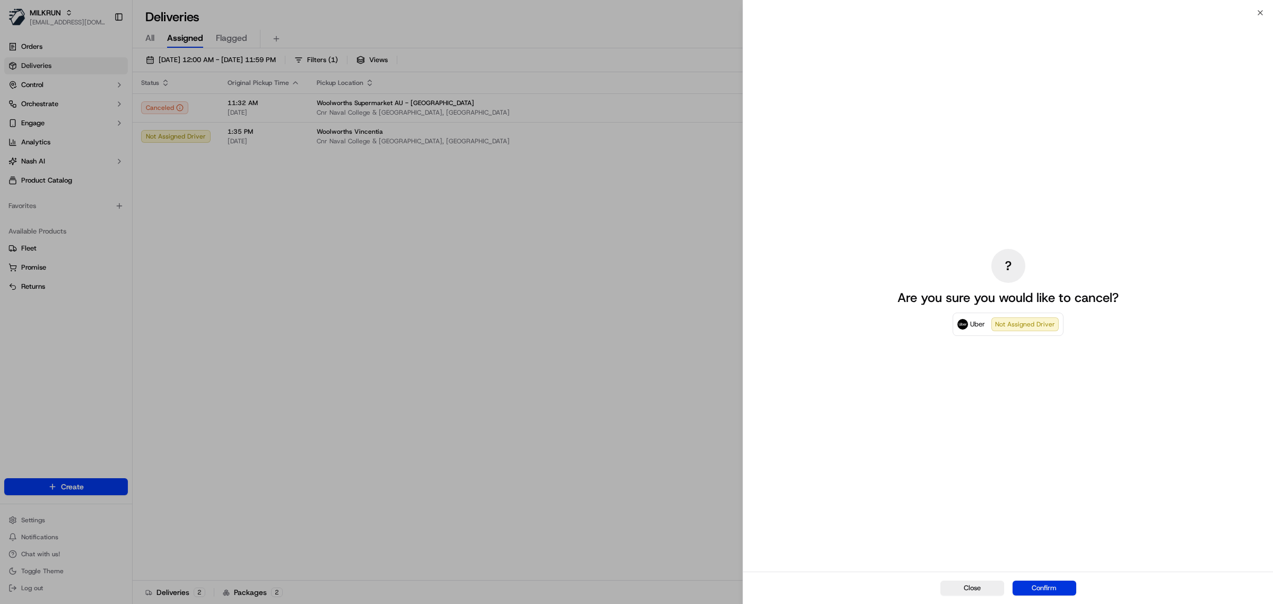
click at [1037, 592] on button "Confirm" at bounding box center [1045, 587] width 64 height 15
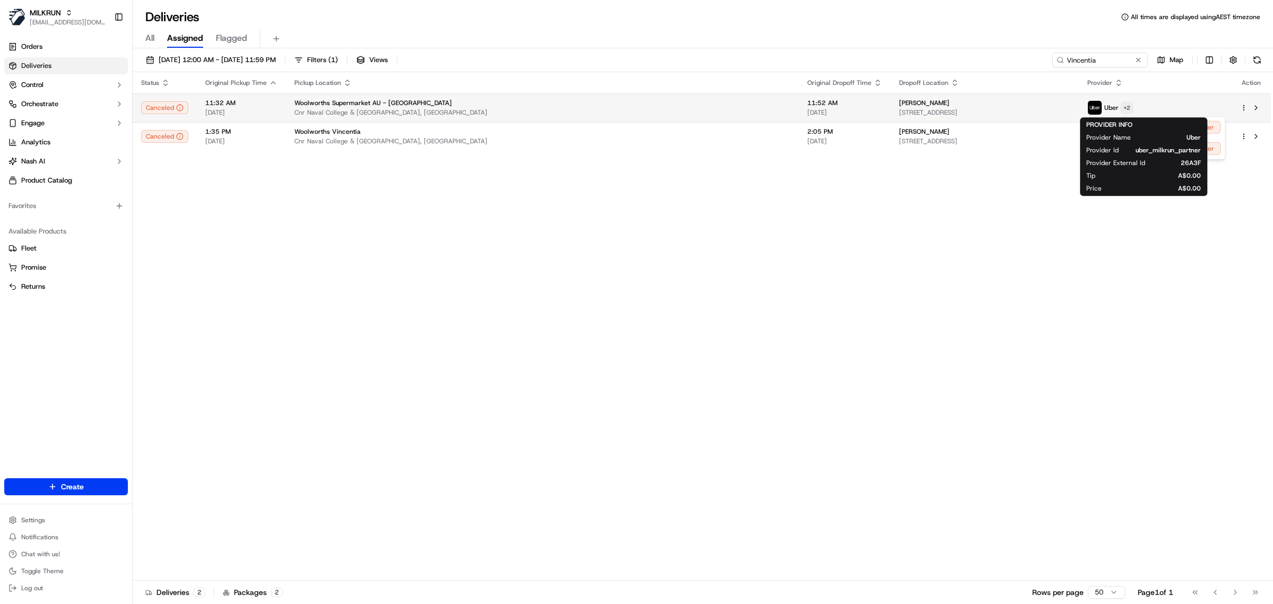
click at [1157, 110] on html "MILKRUN [EMAIL_ADDRESS][DOMAIN_NAME] Toggle Sidebar Orders Deliveries Control O…" at bounding box center [636, 302] width 1273 height 604
click at [1096, 52] on html "MILKRUN [EMAIL_ADDRESS][DOMAIN_NAME] Toggle Sidebar Orders Deliveries Control O…" at bounding box center [636, 302] width 1273 height 604
click at [1096, 53] on input "Vincentia" at bounding box center [1101, 60] width 96 height 15
click at [1096, 53] on input "Vincentia" at bounding box center [1084, 60] width 127 height 15
paste input "[PERSON_NAME]"
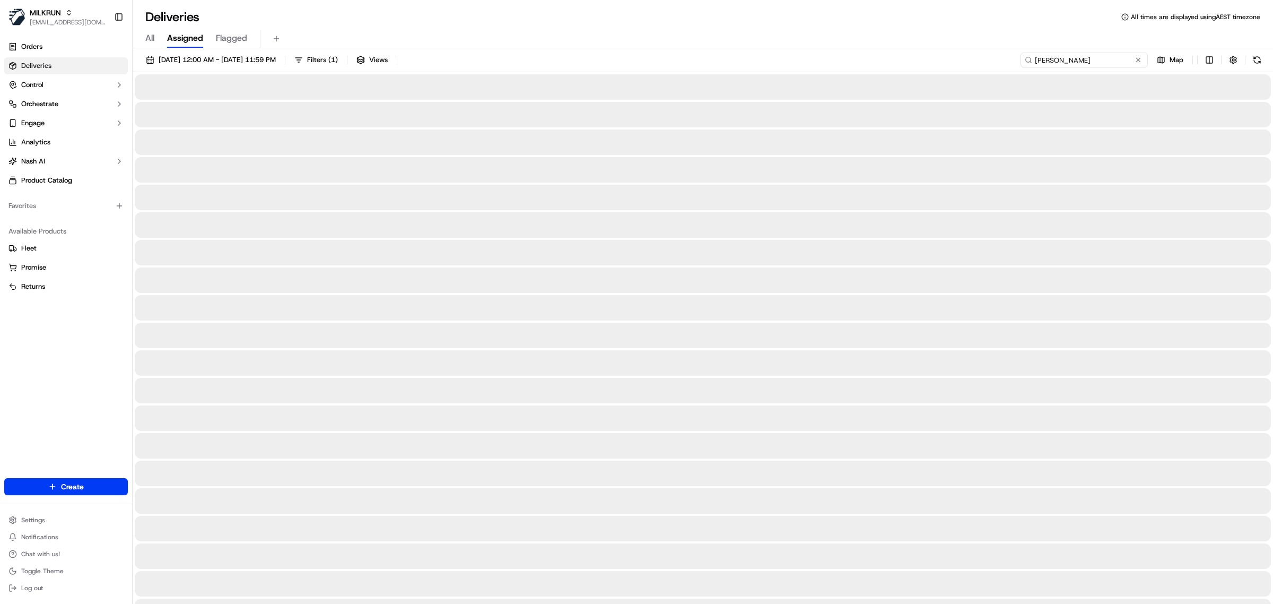
type input "[PERSON_NAME]"
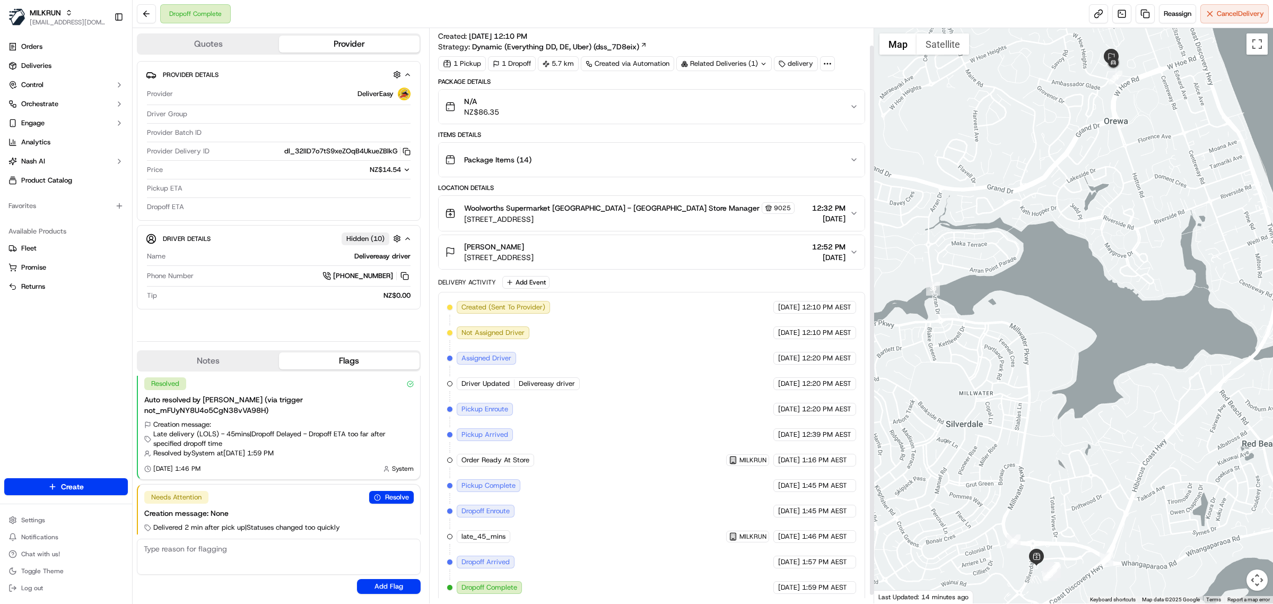
scroll to position [27, 0]
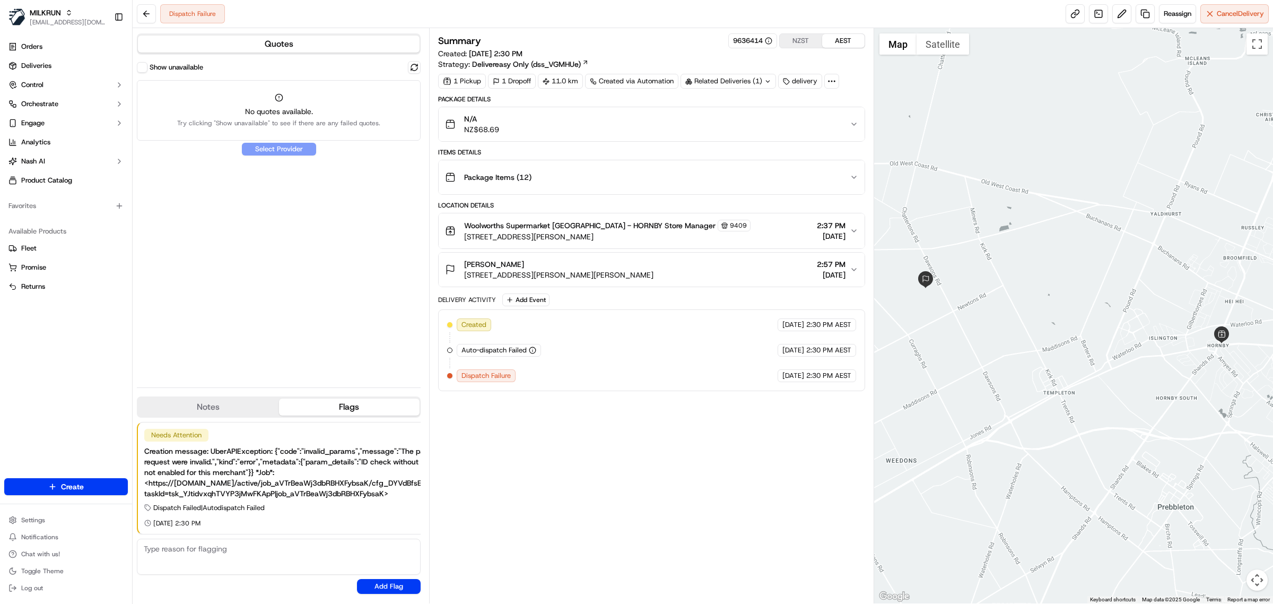
click at [1177, 24] on div "Dispatch Failure Reassign Cancel Delivery" at bounding box center [703, 14] width 1141 height 28
click at [1186, 3] on div "Dispatch Failure Reassign Cancel Delivery" at bounding box center [703, 14] width 1141 height 28
click at [1186, 7] on button "Reassign" at bounding box center [1177, 13] width 37 height 19
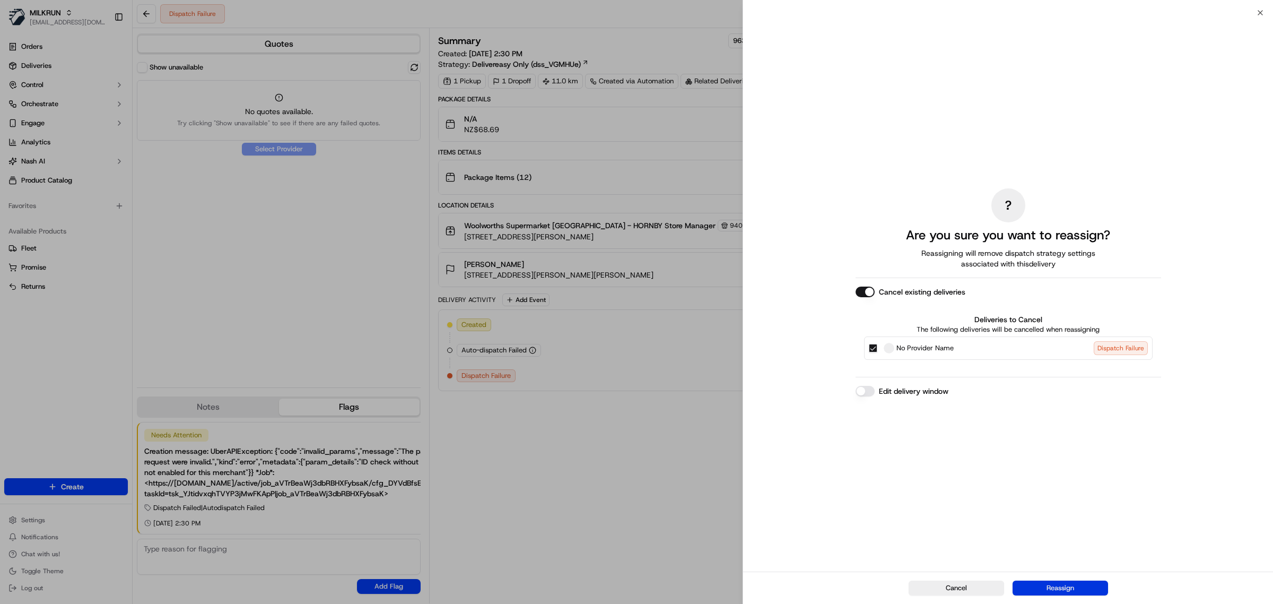
click at [1056, 583] on button "Reassign" at bounding box center [1061, 587] width 96 height 15
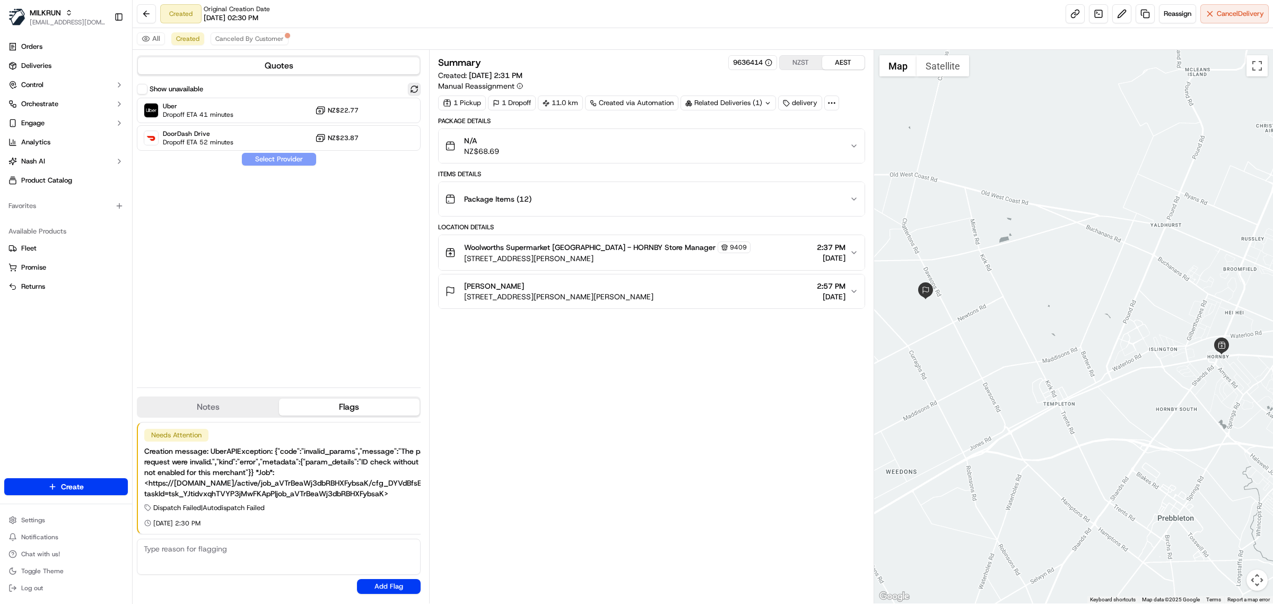
click at [417, 88] on button at bounding box center [414, 89] width 13 height 13
click at [267, 110] on div "Uber Dropoff ETA 39 minutes NZ$22.77" at bounding box center [279, 110] width 284 height 25
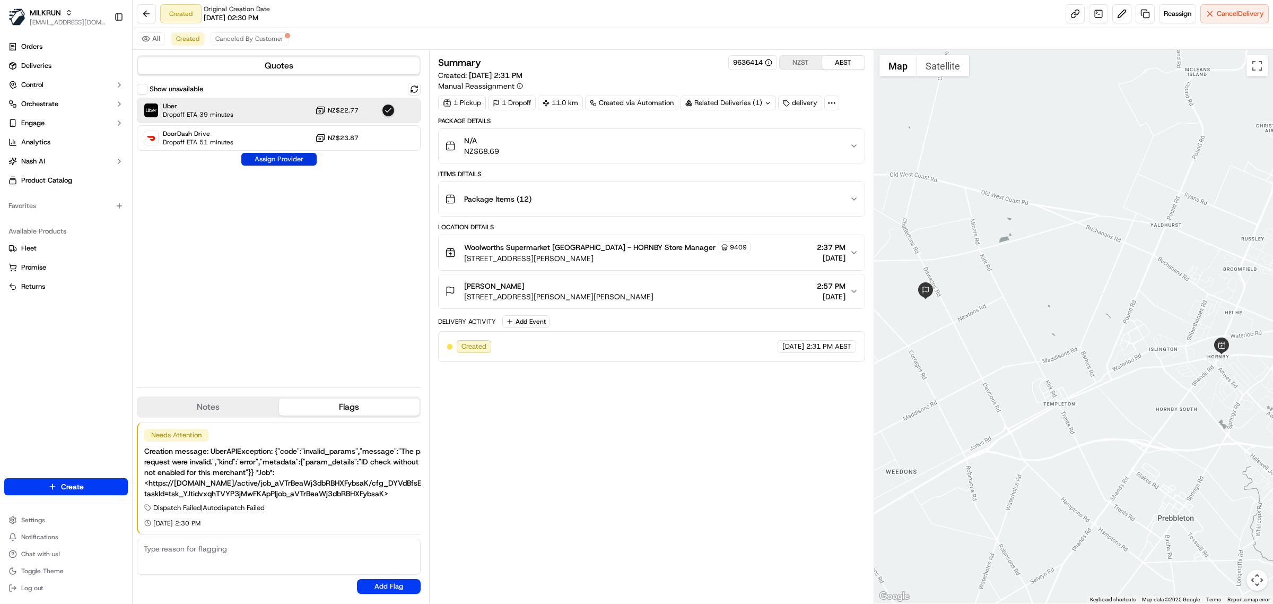
click at [274, 163] on button "Assign Provider" at bounding box center [278, 159] width 75 height 13
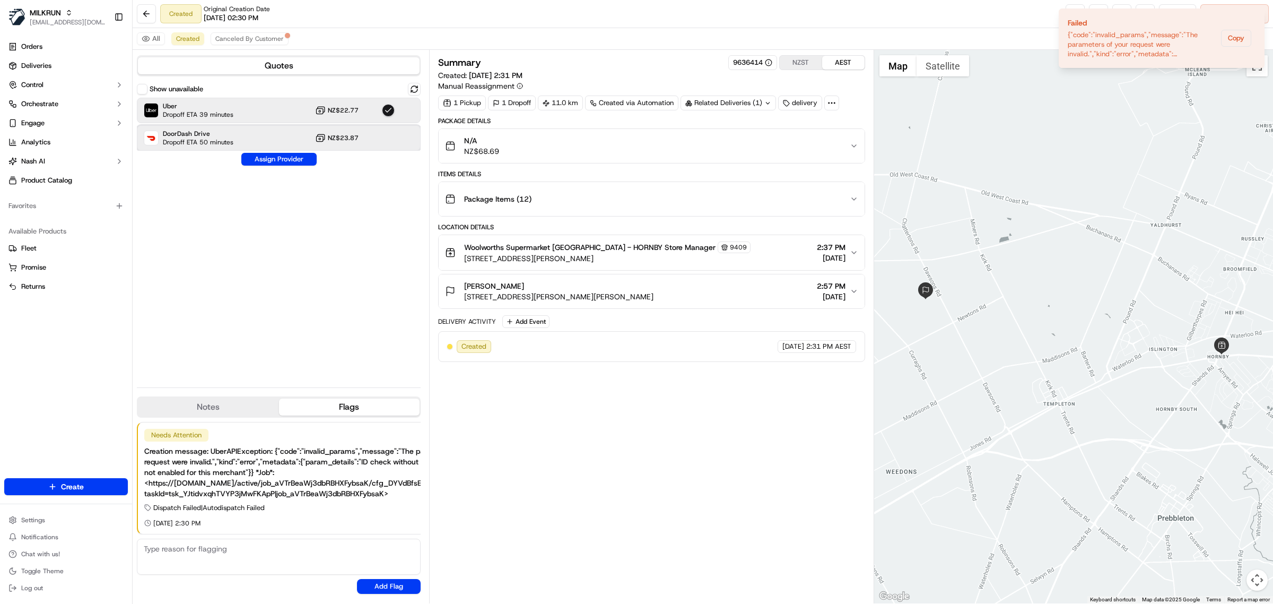
click at [365, 138] on div "DoorDash Drive Dropoff ETA 50 minutes NZ$23.87" at bounding box center [279, 137] width 284 height 25
click at [279, 163] on button "Assign Provider" at bounding box center [278, 159] width 75 height 13
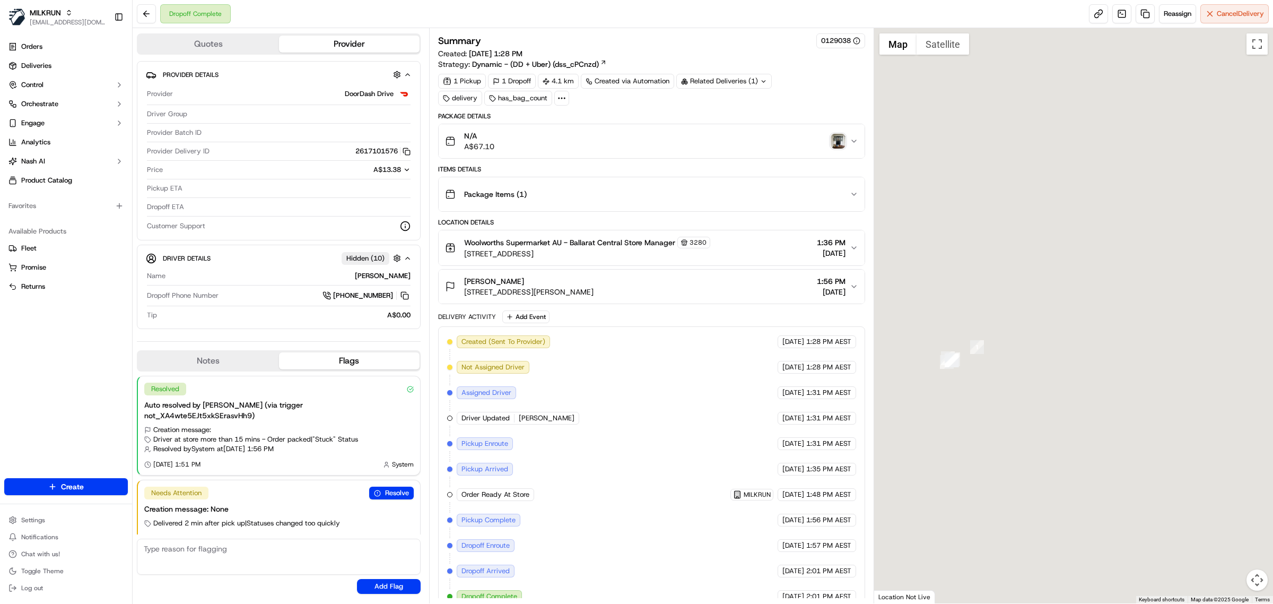
scroll to position [6, 0]
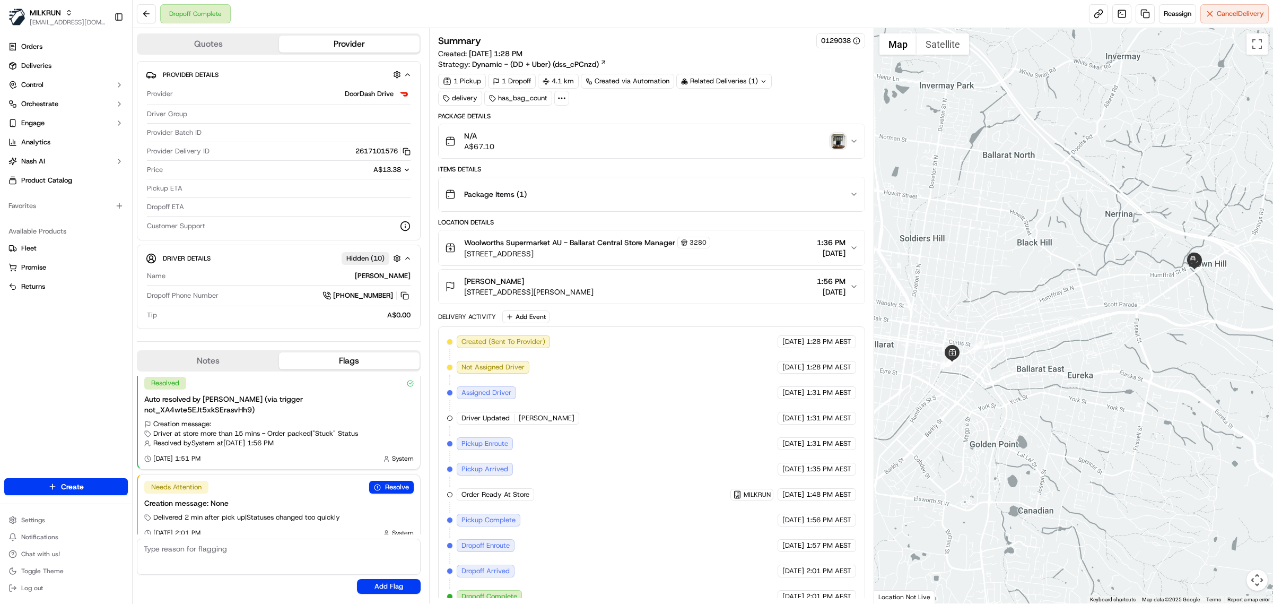
click at [845, 146] on div "N/A A$67.10" at bounding box center [647, 141] width 405 height 21
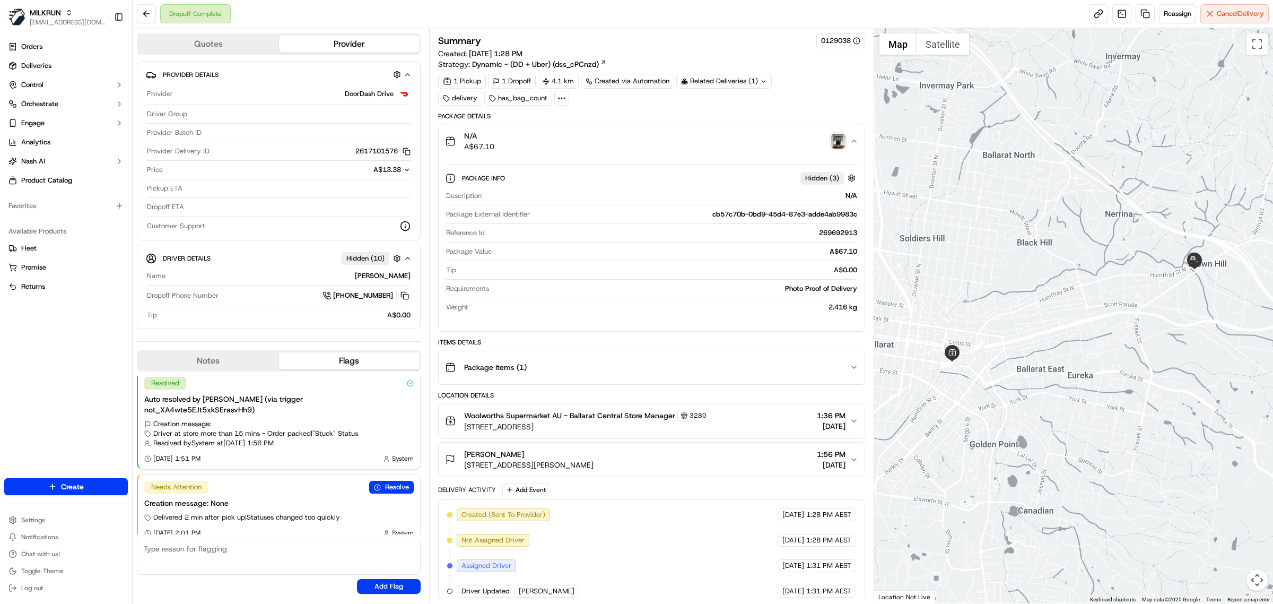
click at [839, 144] on img "button" at bounding box center [838, 141] width 15 height 15
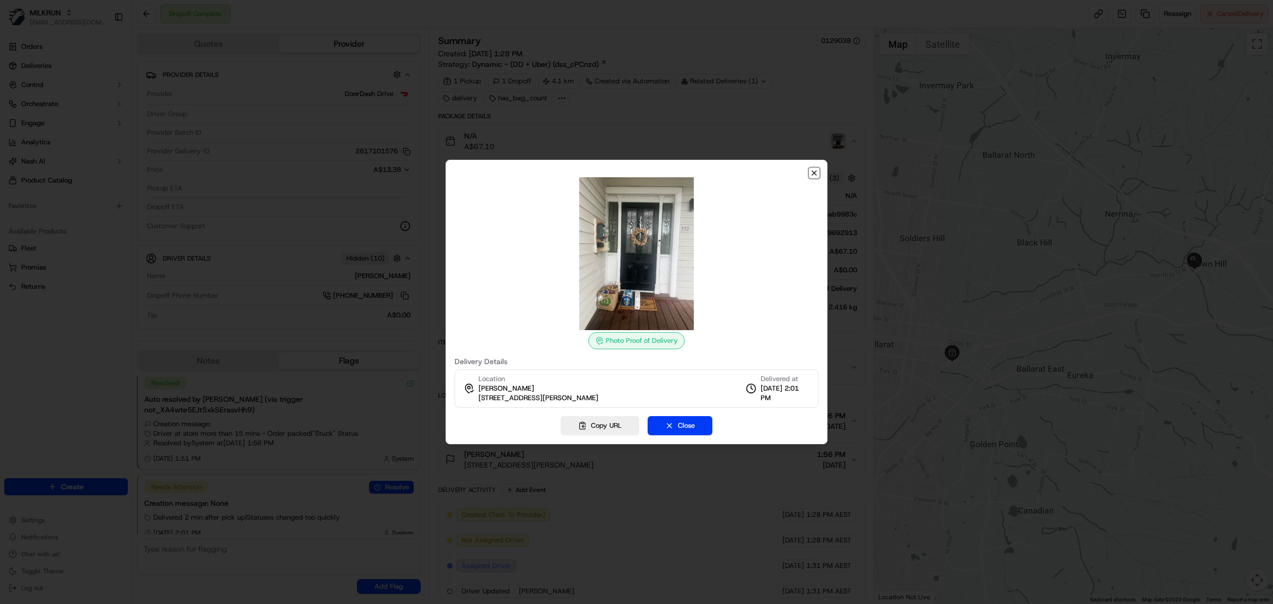
click at [812, 175] on icon "button" at bounding box center [814, 173] width 8 height 8
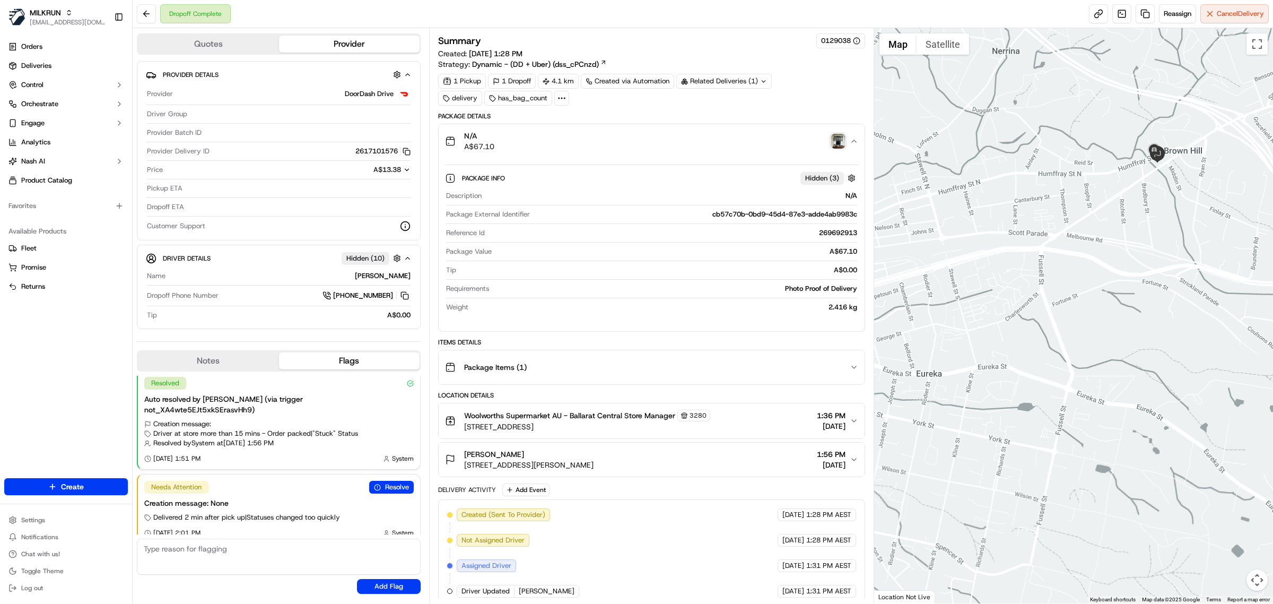
drag, startPoint x: 973, startPoint y: 232, endPoint x: 1076, endPoint y: 223, distance: 103.9
click at [1076, 223] on div at bounding box center [1074, 315] width 400 height 575
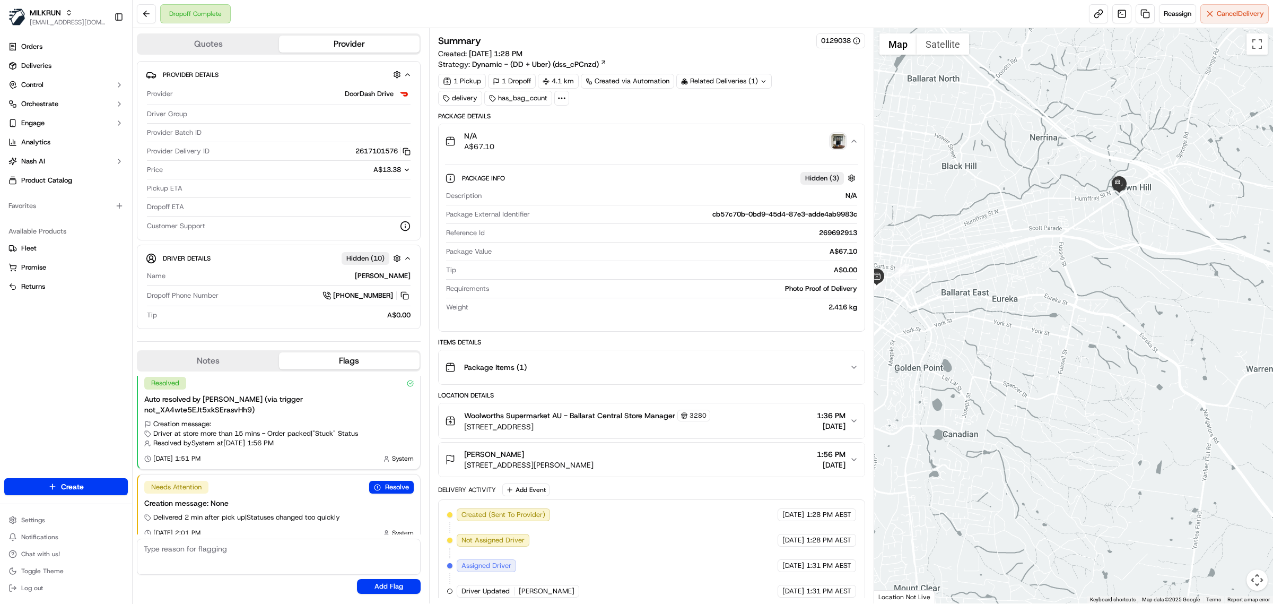
drag, startPoint x: 1023, startPoint y: 250, endPoint x: 1040, endPoint y: 248, distance: 17.2
click at [1040, 248] on div at bounding box center [1074, 315] width 400 height 575
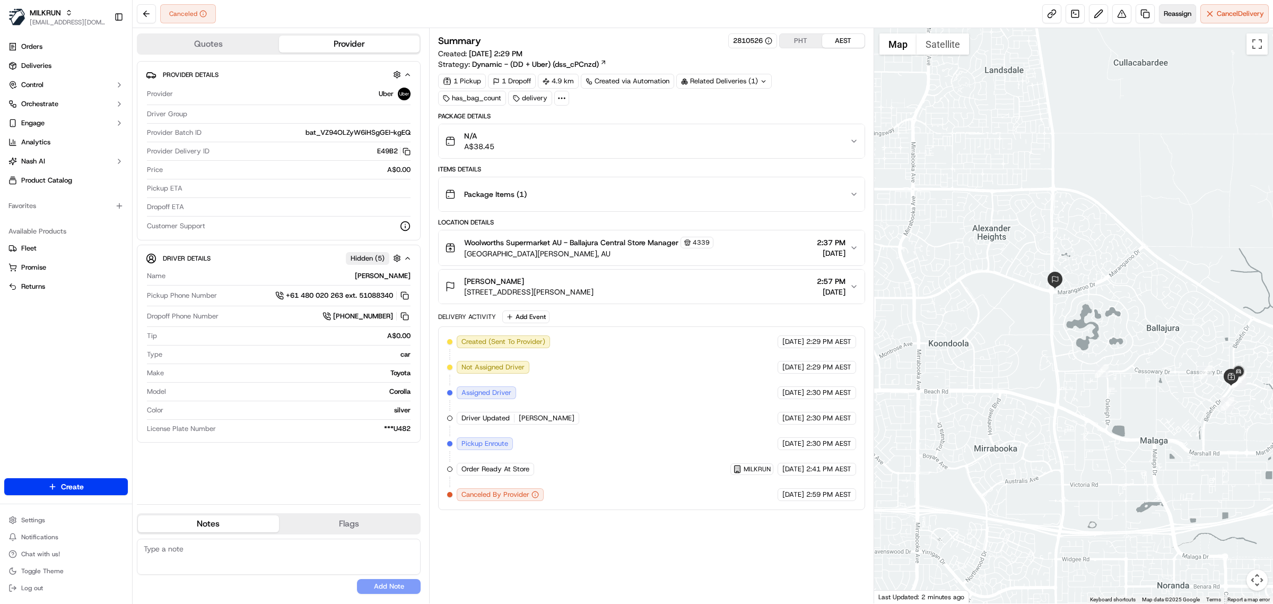
click at [1175, 20] on button "Reassign" at bounding box center [1177, 13] width 37 height 19
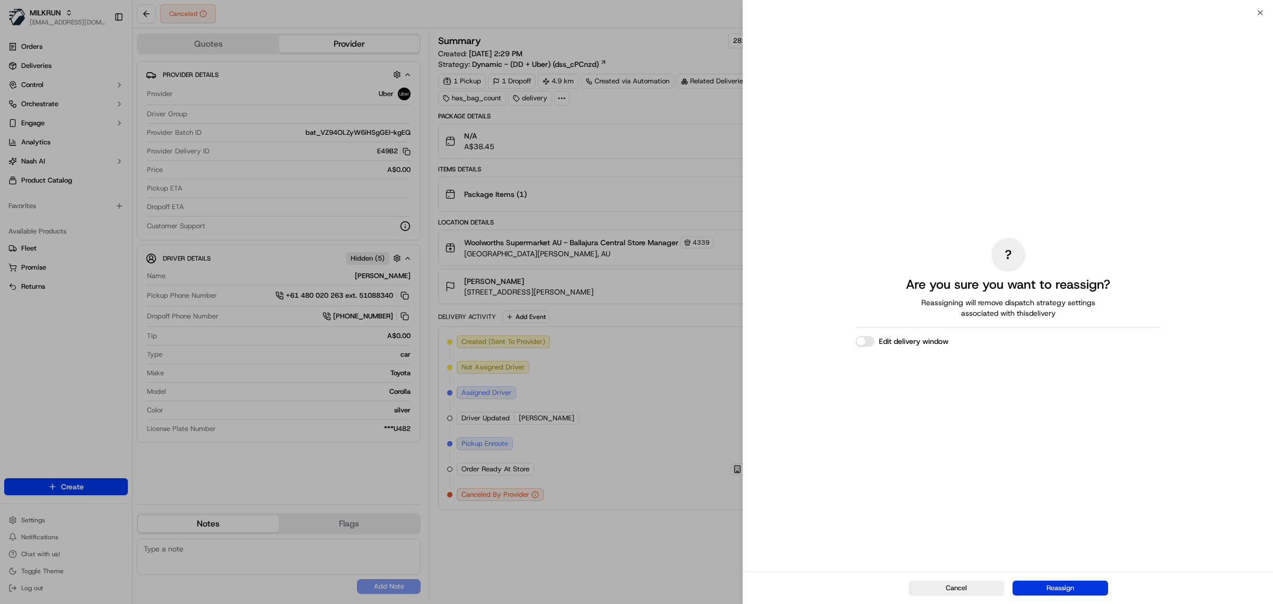
click at [1069, 595] on button "Reassign" at bounding box center [1061, 587] width 96 height 15
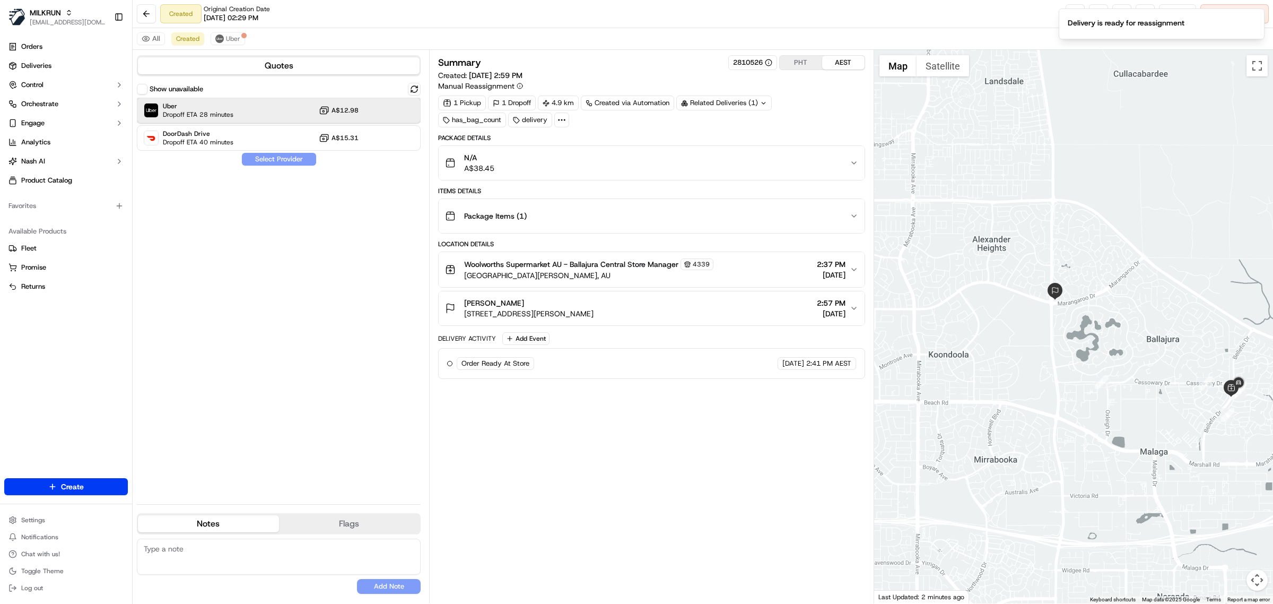
click at [243, 118] on div "Uber Dropoff ETA 28 minutes A$12.98" at bounding box center [279, 110] width 284 height 25
click at [256, 171] on div "Show unavailable Uber Dropoff ETA 28 minutes A$12.98 DoorDash Drive Dropoff ETA…" at bounding box center [279, 289] width 284 height 413
click at [256, 160] on button "Assign Provider" at bounding box center [278, 159] width 75 height 13
